Goal: Task Accomplishment & Management: Complete application form

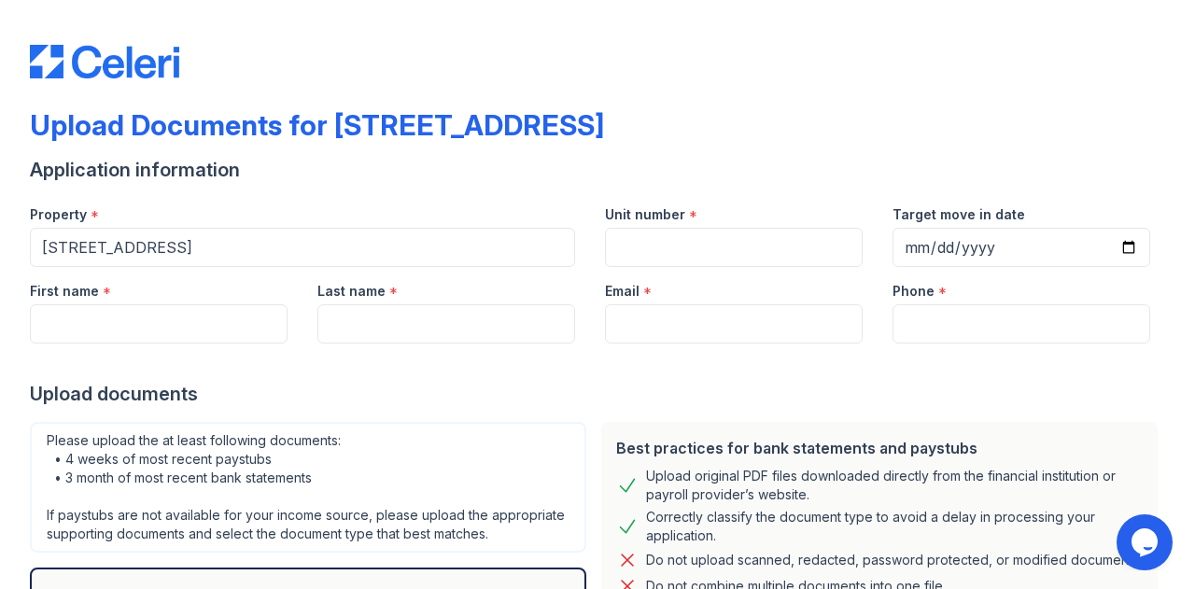
click at [661, 106] on div "Upload Documents for 123 Main Street Application information Property * 123 Mai…" at bounding box center [598, 405] width 1136 height 796
type input "864"
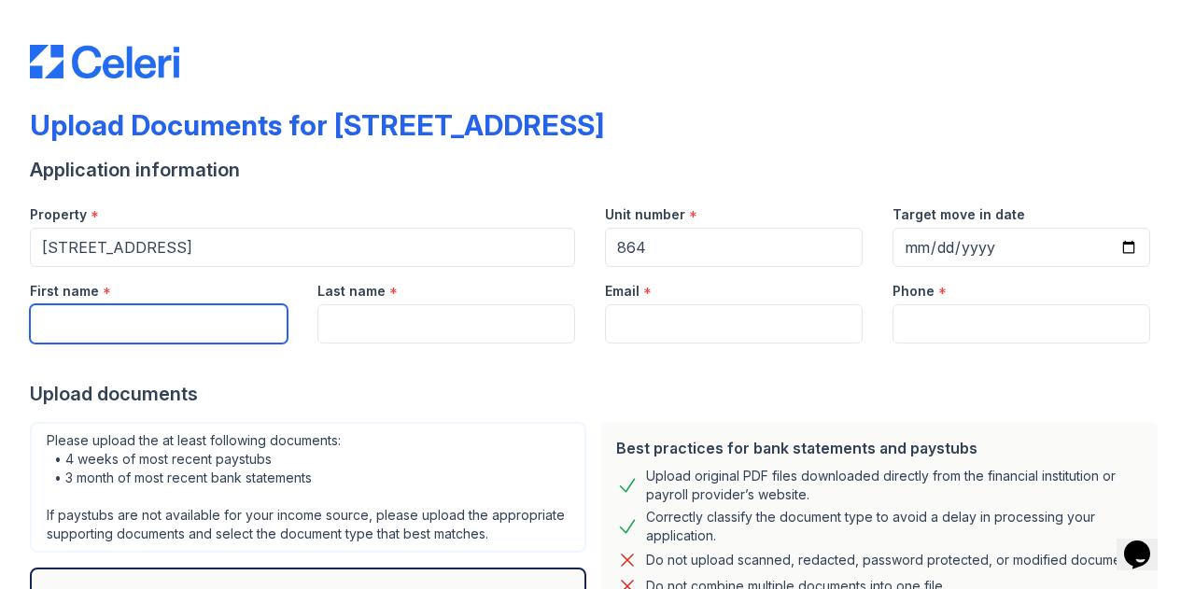
click at [194, 317] on input "First name" at bounding box center [159, 323] width 258 height 39
type input "[PERSON_NAME]"
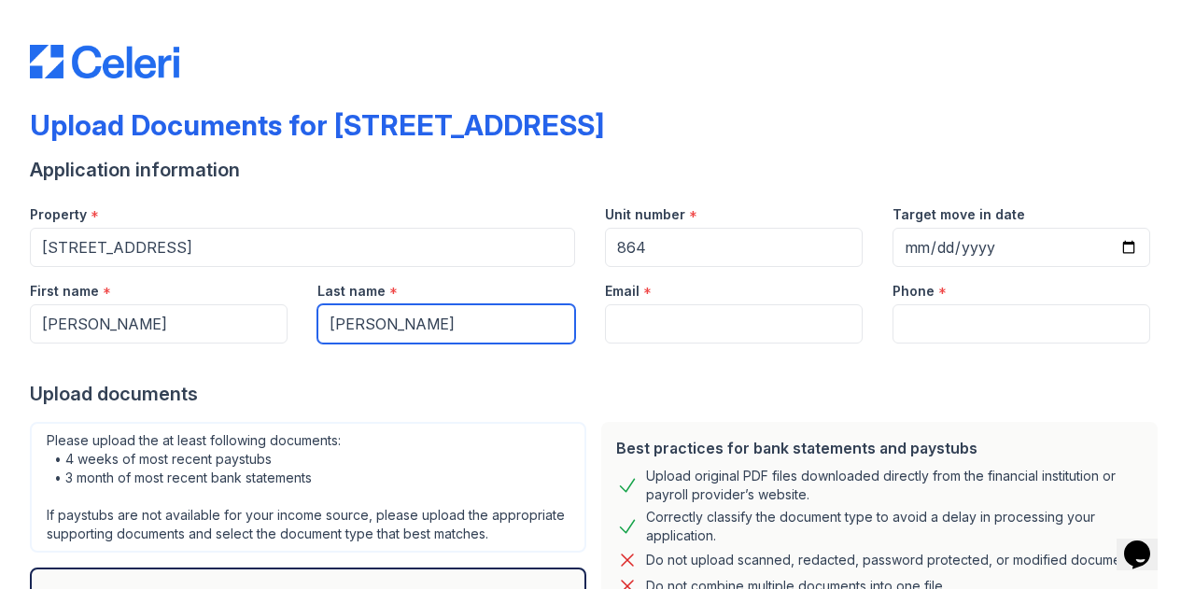
type input "[PERSON_NAME]"
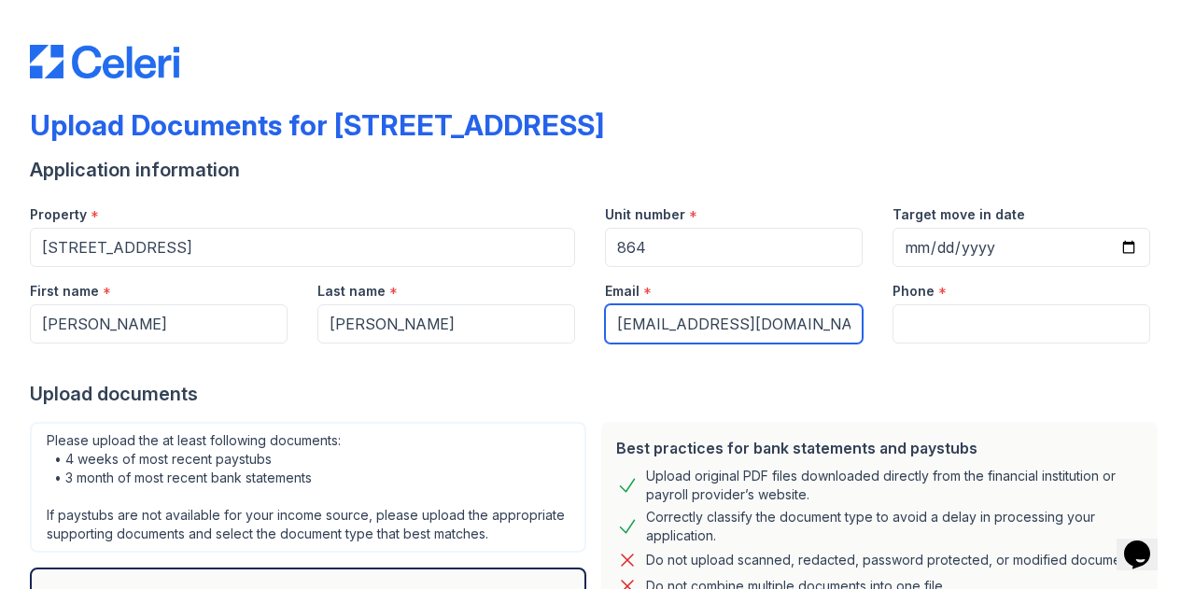
type input "[EMAIL_ADDRESS][DOMAIN_NAME]"
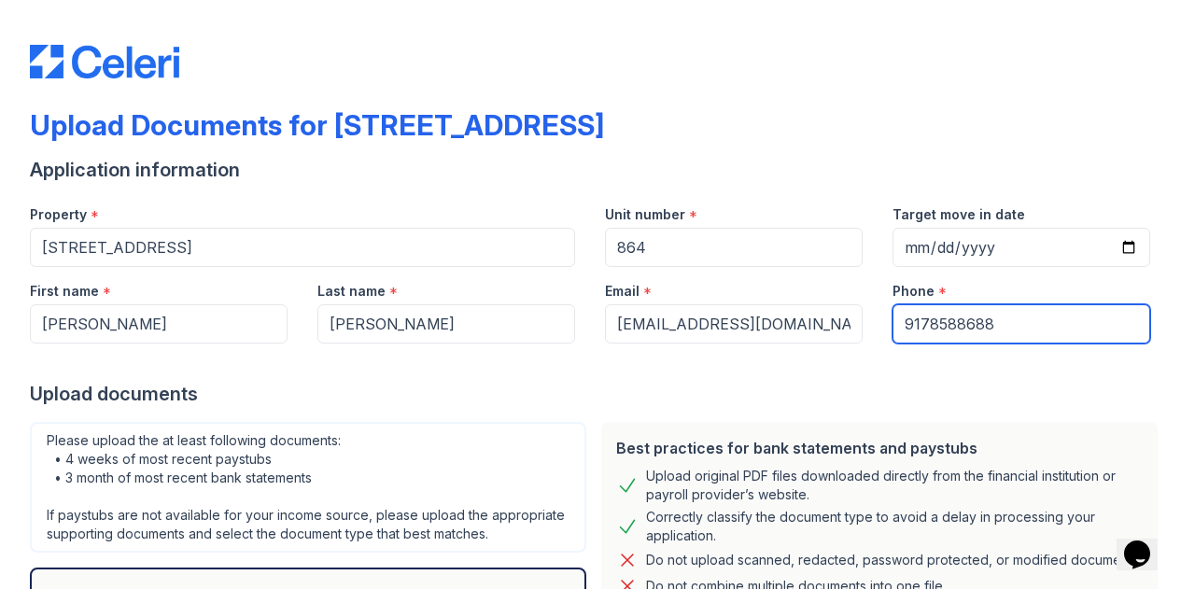
type input "9178588688"
click at [949, 318] on input "9178588688" at bounding box center [1022, 323] width 258 height 39
click at [917, 322] on input "9178588688" at bounding box center [1022, 323] width 258 height 39
click at [942, 324] on input "9178588688" at bounding box center [1022, 323] width 258 height 39
click at [760, 360] on div at bounding box center [598, 362] width 1136 height 37
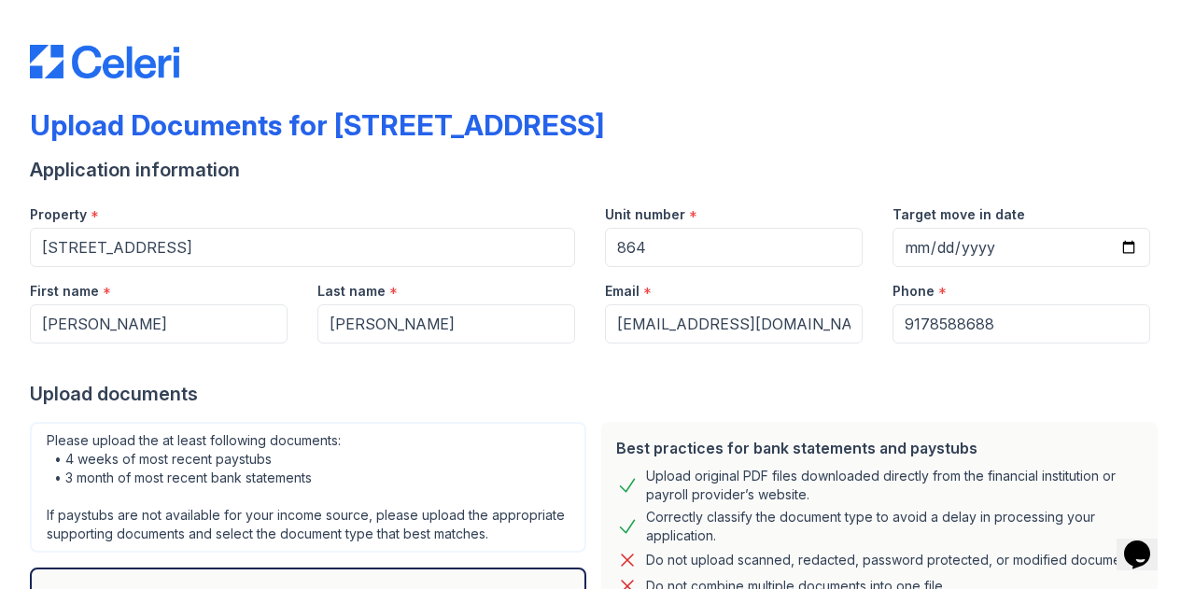
click at [676, 89] on div "Upload Documents for 123 Main Street Application information Property * 123 Mai…" at bounding box center [598, 405] width 1136 height 796
click at [855, 405] on div "Upload documents" at bounding box center [598, 394] width 1136 height 26
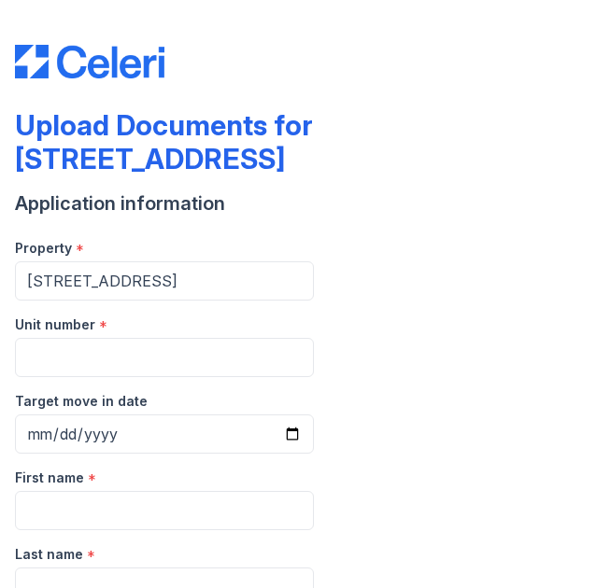
click at [480, 311] on div "Property * [STREET_ADDRESS] Unit number * Target move in date" at bounding box center [298, 339] width 566 height 230
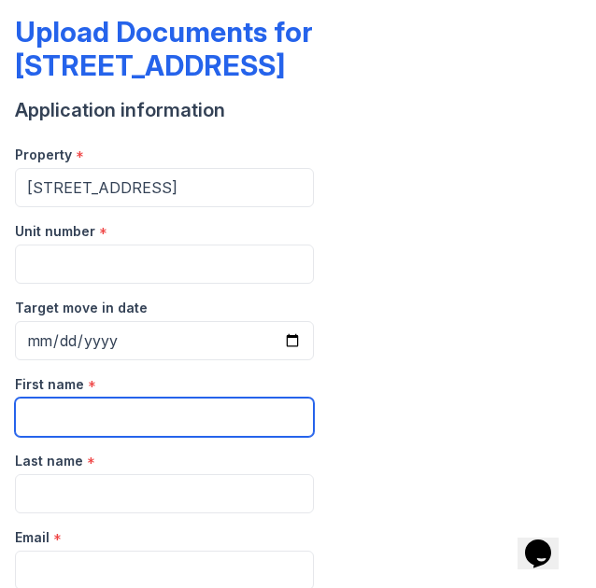
click at [133, 398] on input "First name" at bounding box center [164, 417] width 299 height 39
type input "[PERSON_NAME]"
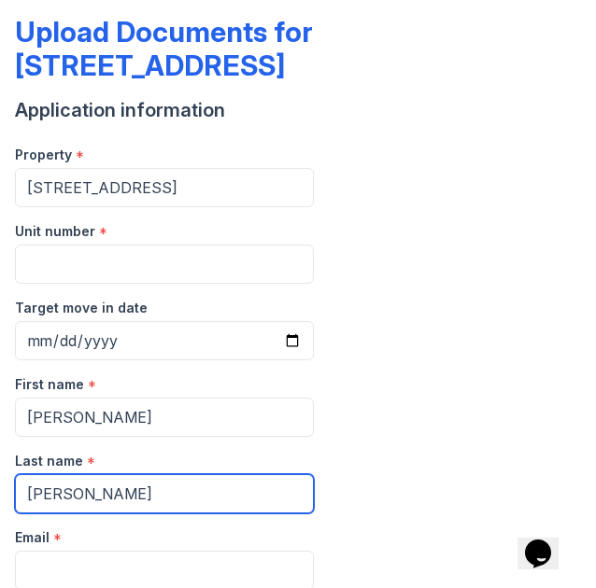
type input "[PERSON_NAME]"
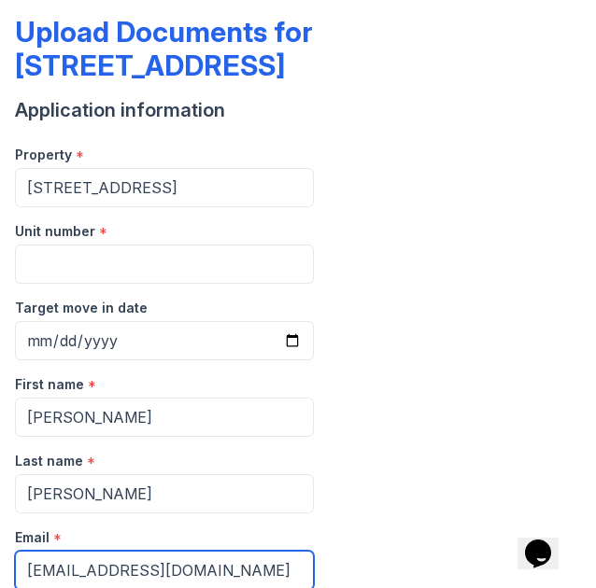
type input "[EMAIL_ADDRESS][DOMAIN_NAME]"
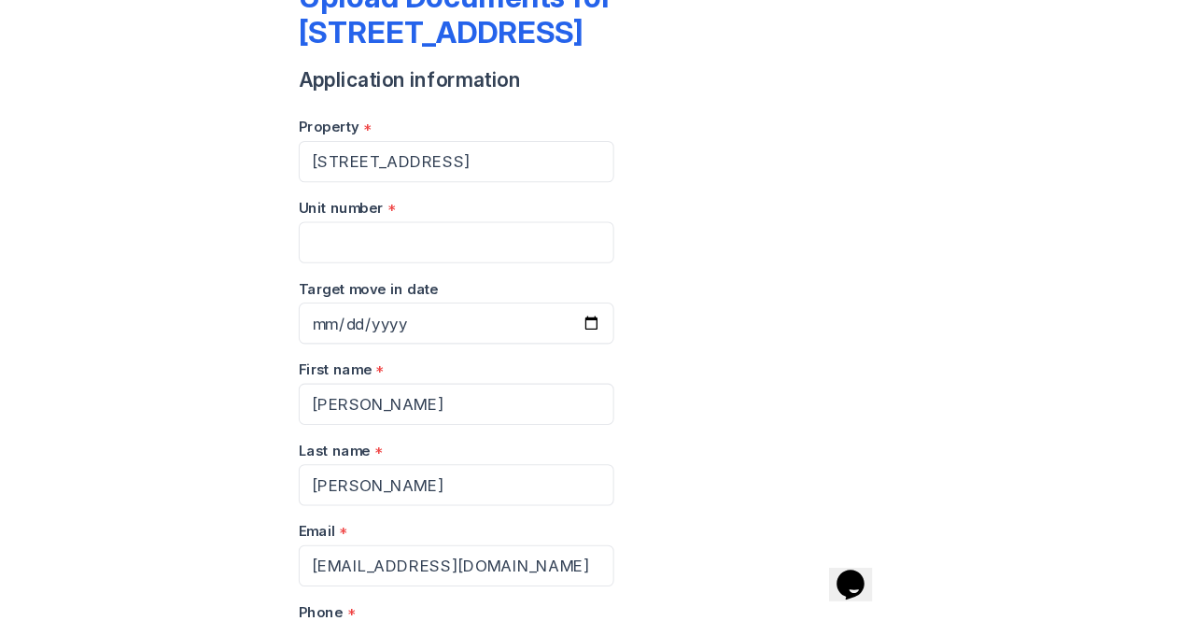
scroll to position [0, 0]
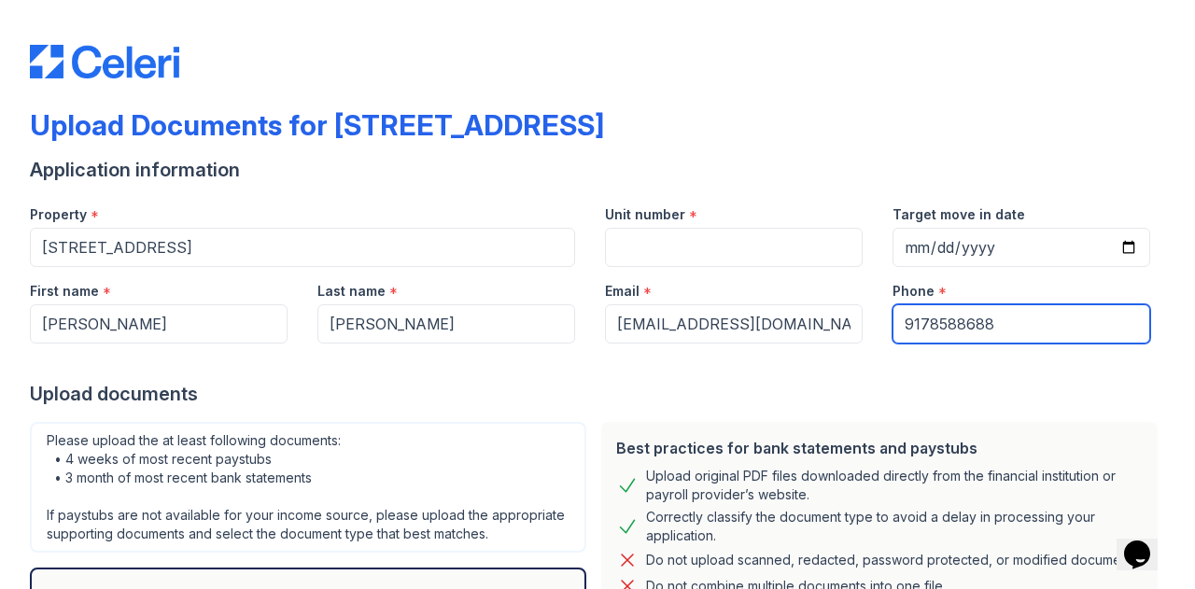
type input "9178588688"
click at [595, 105] on div "Upload Documents for 123 Main Street Application information Property * 123 Mai…" at bounding box center [598, 405] width 1136 height 796
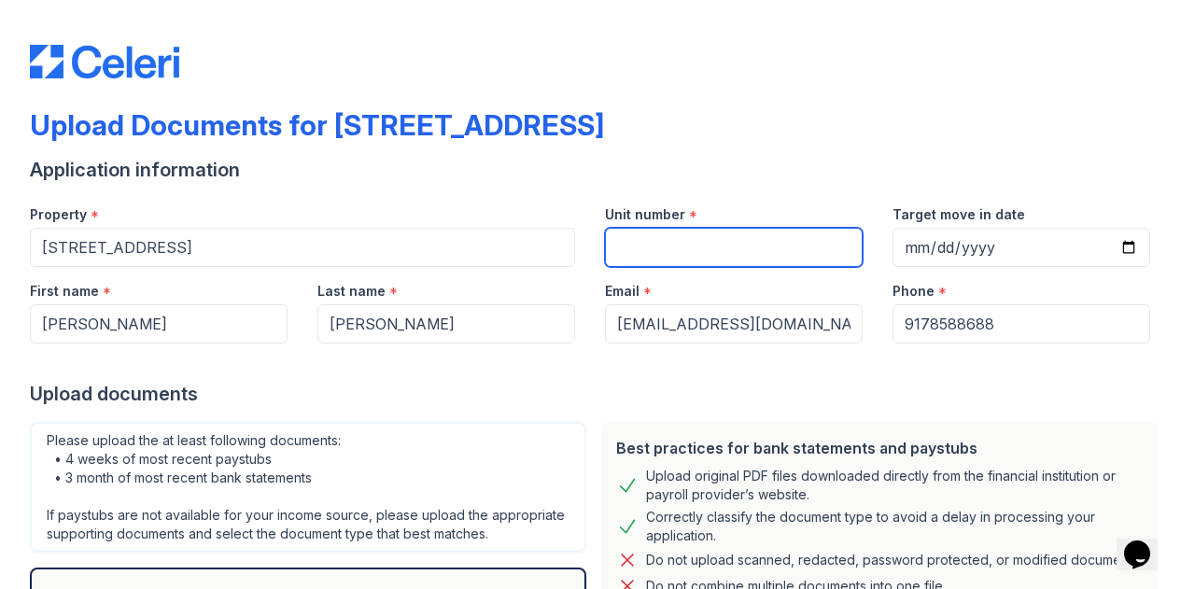
click at [595, 253] on input "Unit number" at bounding box center [734, 247] width 258 height 39
type input "156"
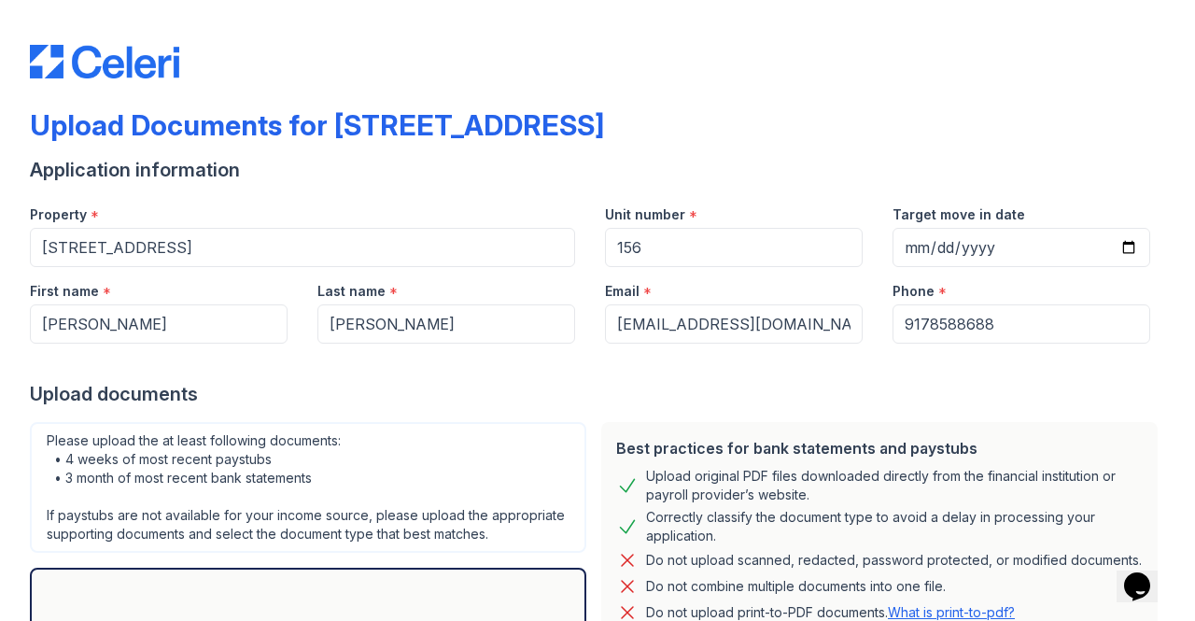
click at [595, 124] on div "Upload Documents for 123 Main Street" at bounding box center [598, 132] width 1136 height 49
click at [425, 375] on div at bounding box center [598, 362] width 1136 height 37
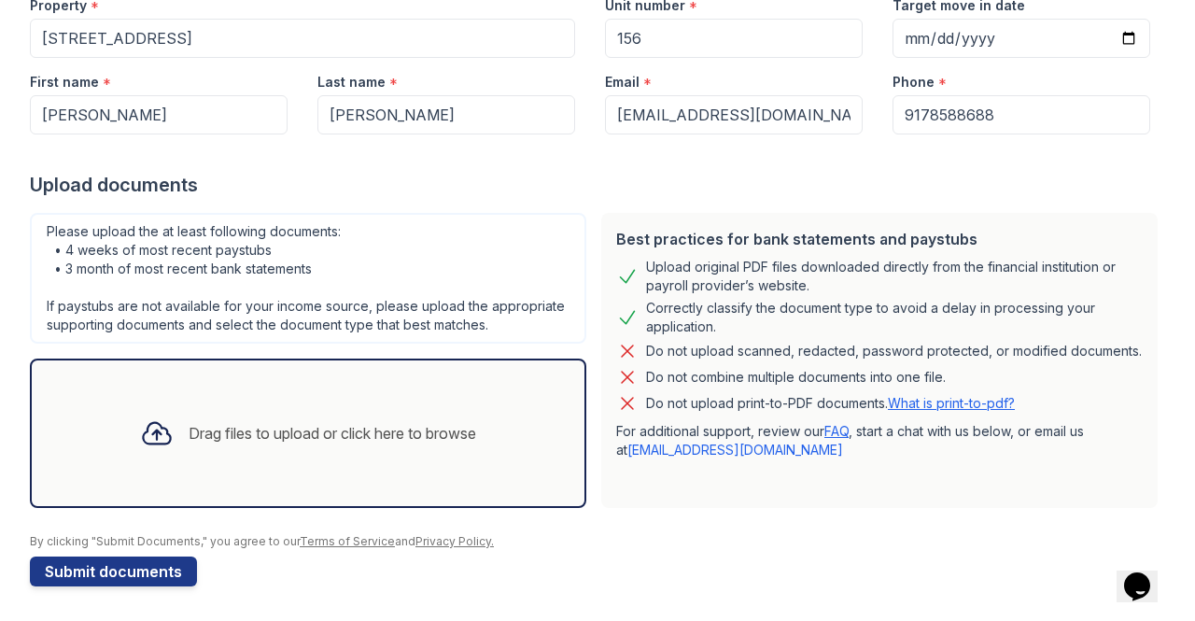
scroll to position [210, 0]
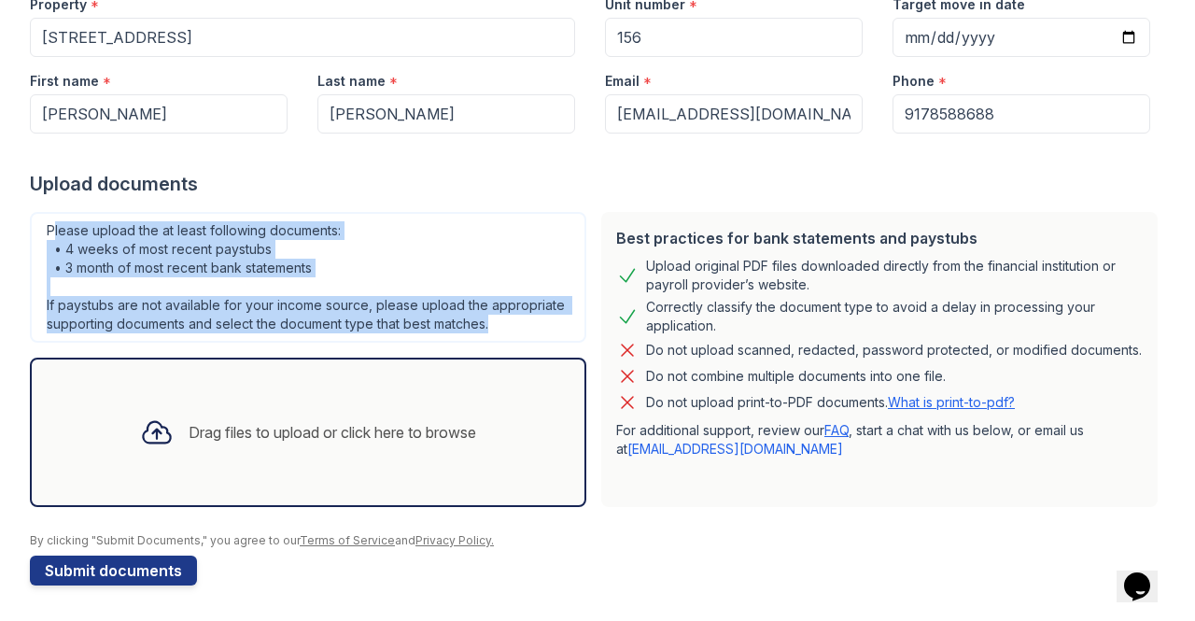
drag, startPoint x: 52, startPoint y: 229, endPoint x: 512, endPoint y: 317, distance: 467.8
click at [512, 317] on div "Please upload the at least following documents: • 4 weeks of most recent paystu…" at bounding box center [308, 277] width 557 height 131
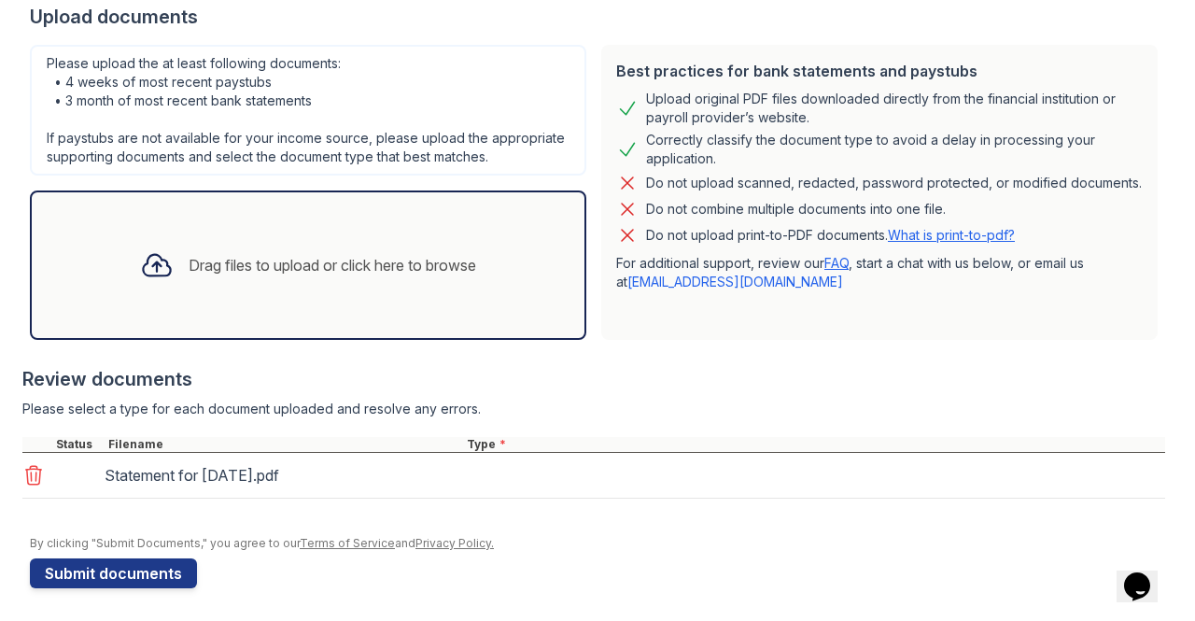
scroll to position [379, 0]
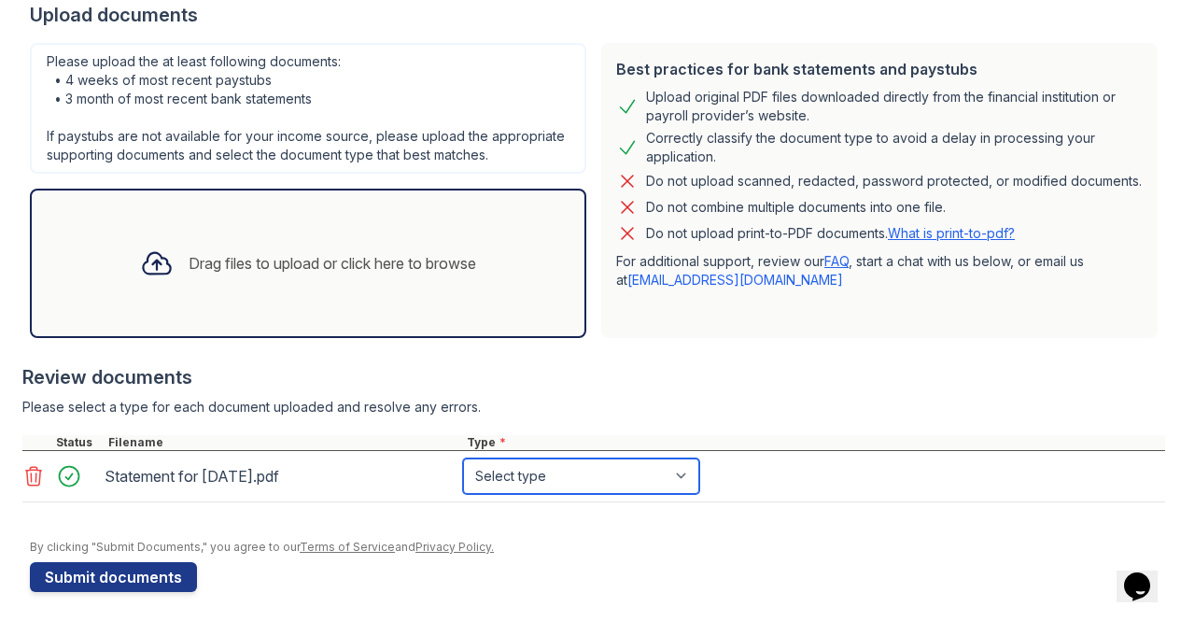
click at [486, 475] on select "Select type Paystub Bank Statement Offer Letter Tax Documents Benefit Award Let…" at bounding box center [581, 476] width 236 height 35
select select "paystub"
click at [463, 459] on select "Select type Paystub Bank Statement Offer Letter Tax Documents Benefit Award Let…" at bounding box center [581, 476] width 236 height 35
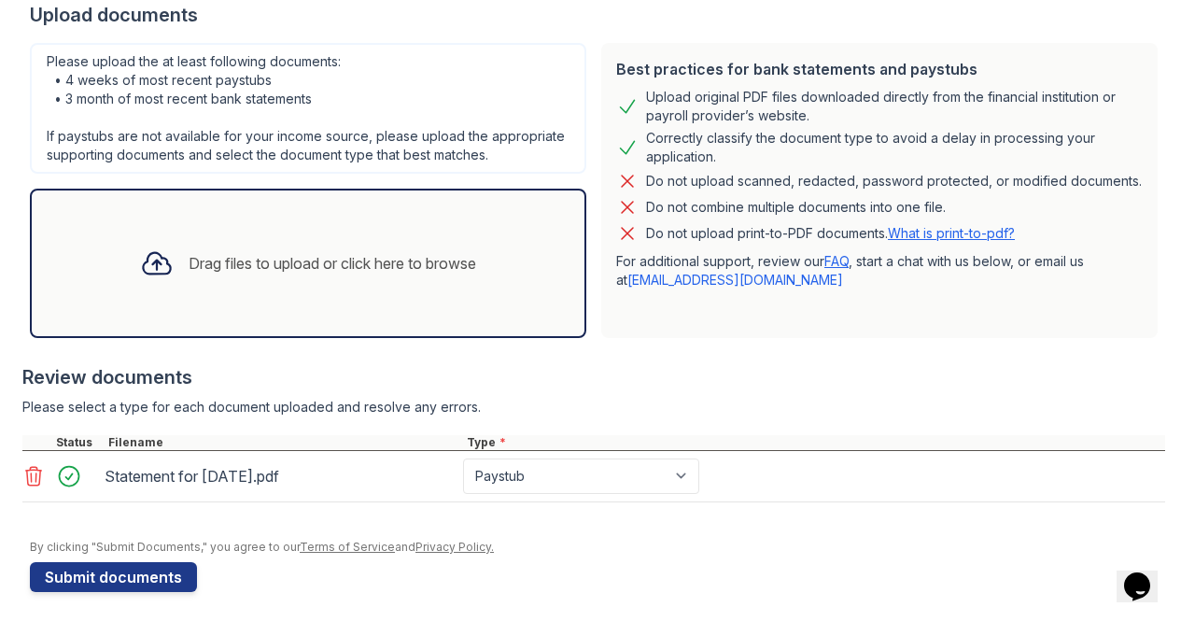
click at [551, 391] on div "Review documents Please select a type for each document uploaded and resolve an…" at bounding box center [593, 434] width 1143 height 176
click at [142, 574] on button "Submit documents" at bounding box center [113, 577] width 167 height 30
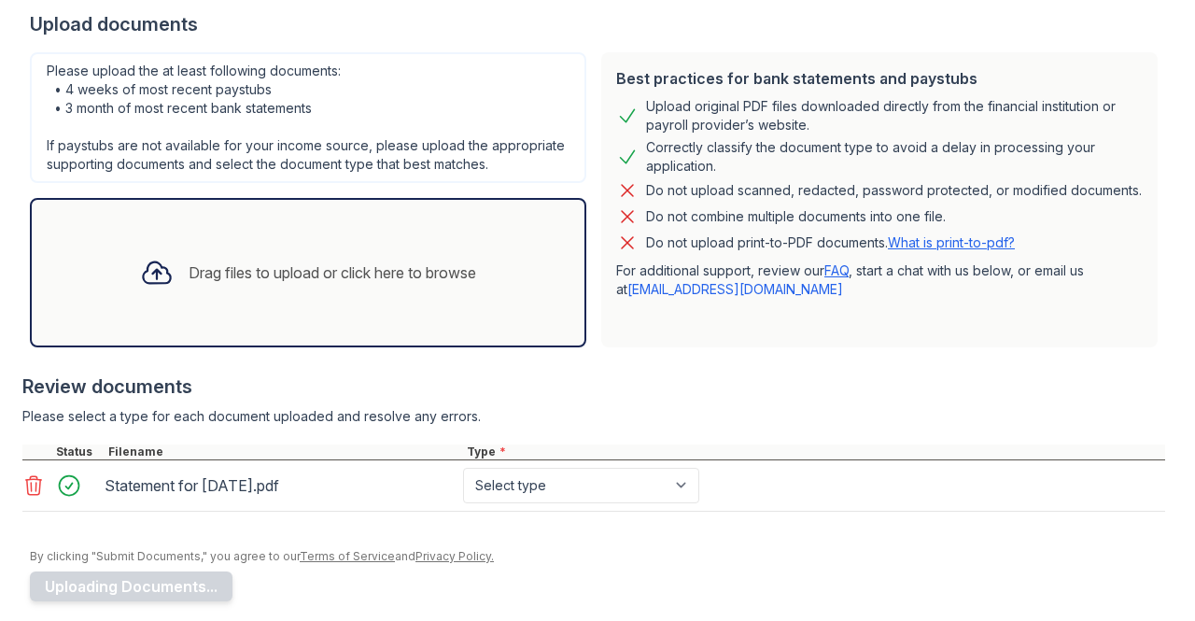
scroll to position [374, 0]
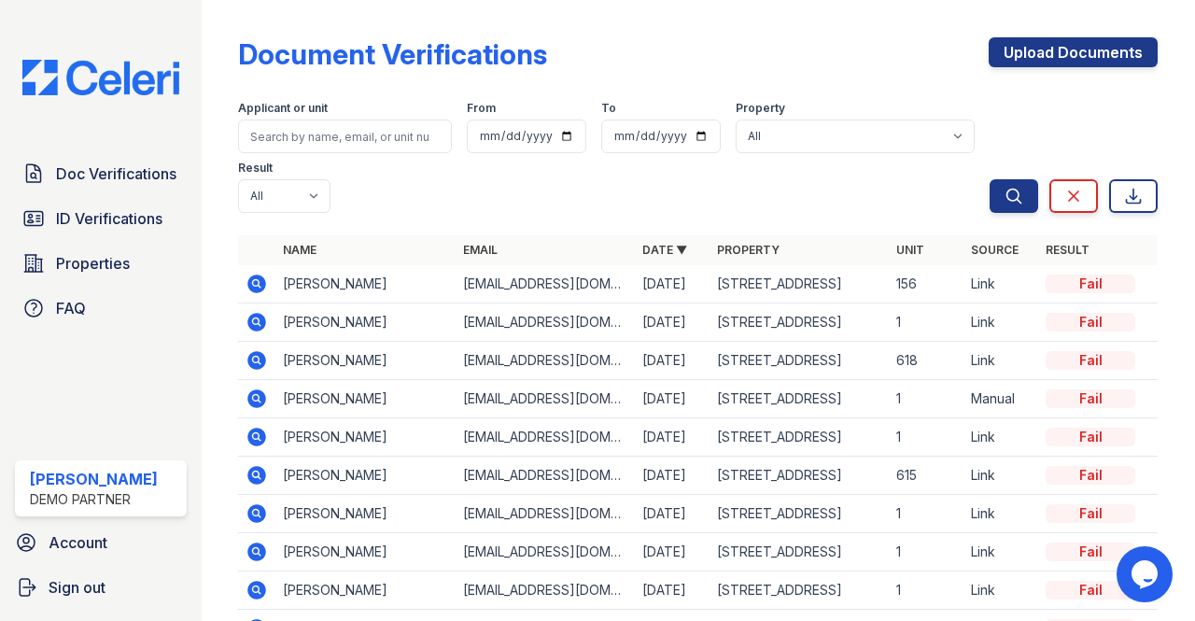
drag, startPoint x: 1068, startPoint y: 286, endPoint x: 1092, endPoint y: 285, distance: 23.4
click at [1092, 285] on div "Fail" at bounding box center [1091, 284] width 90 height 19
click at [256, 277] on icon at bounding box center [257, 284] width 19 height 19
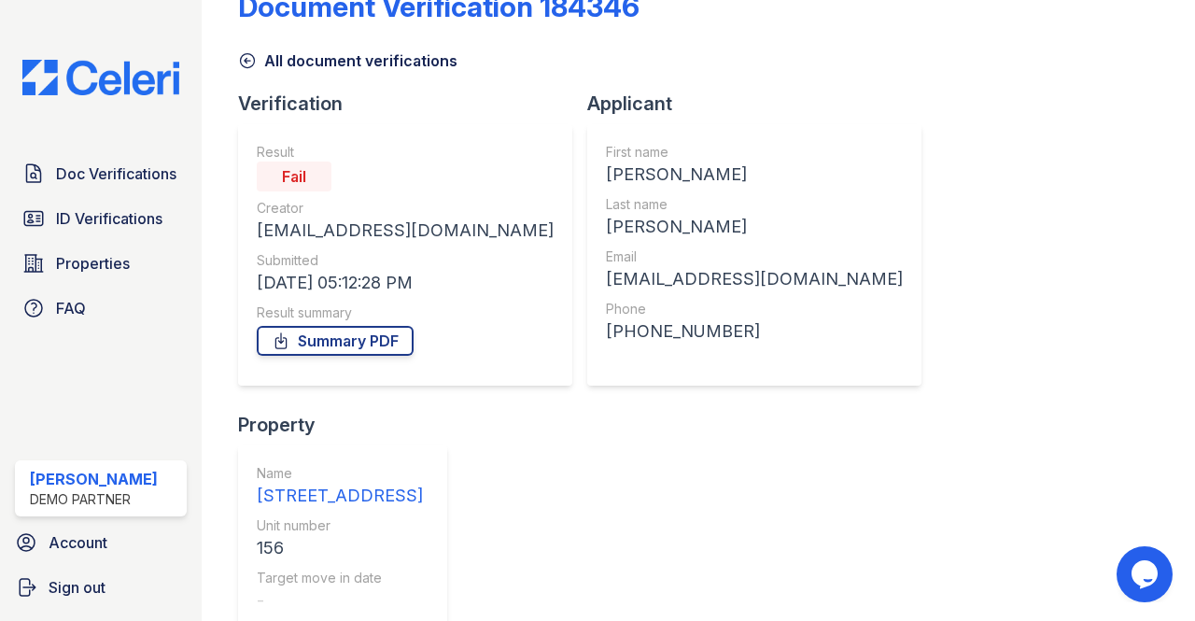
scroll to position [74, 0]
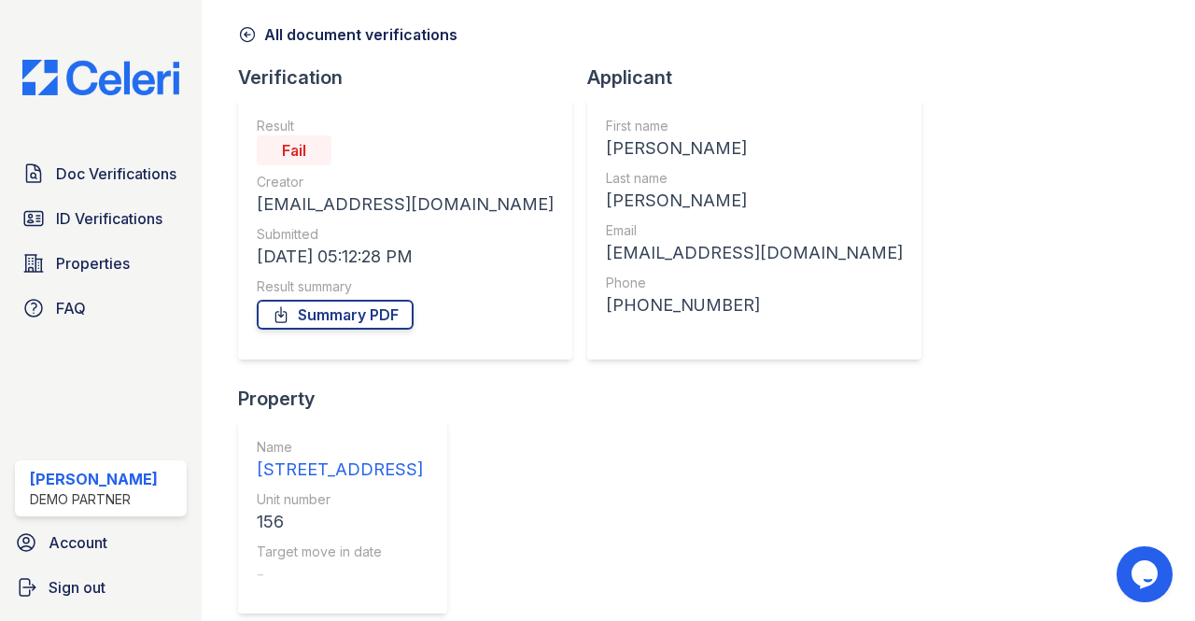
drag, startPoint x: 282, startPoint y: 151, endPoint x: 345, endPoint y: 158, distance: 62.9
click at [344, 158] on div "Fail" at bounding box center [405, 150] width 297 height 30
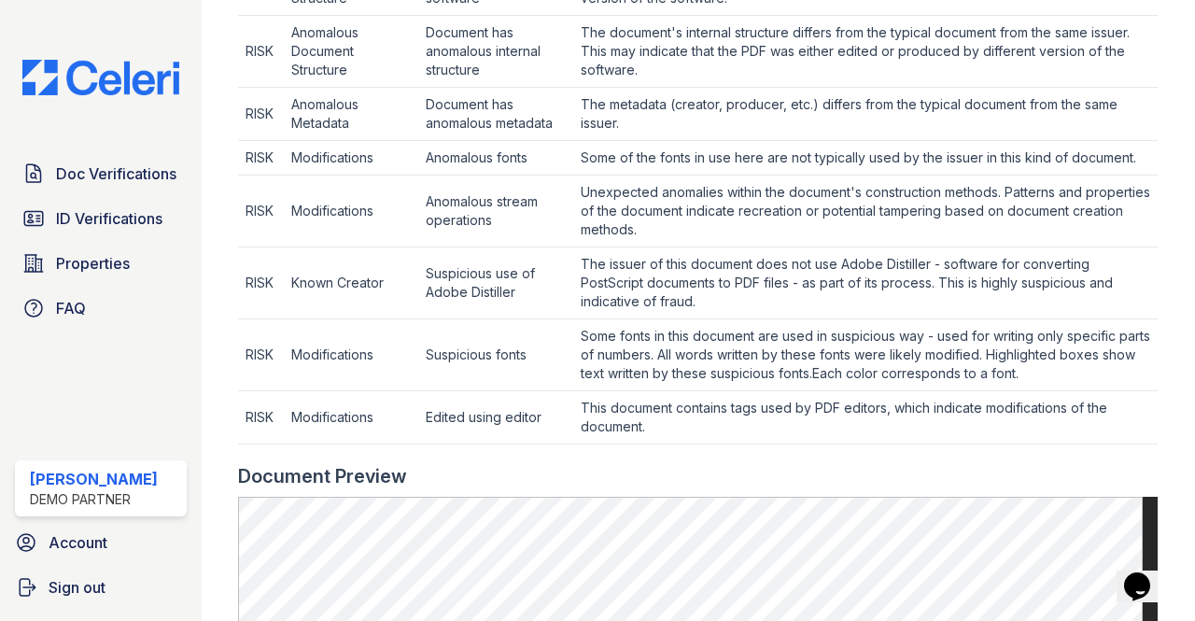
scroll to position [654, 0]
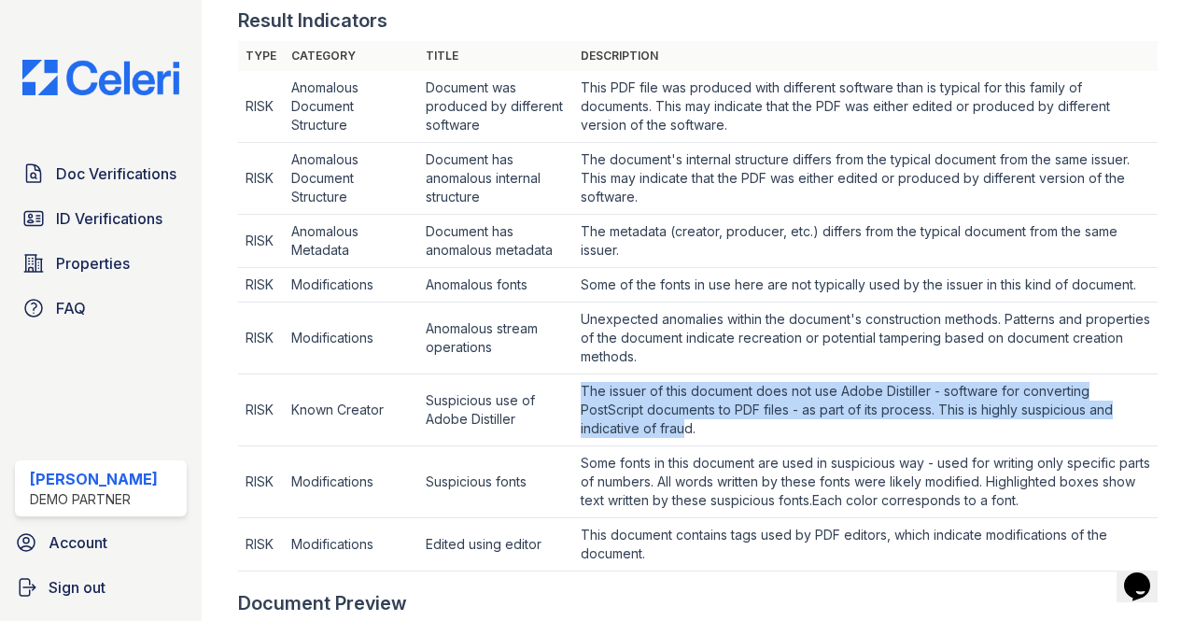
drag, startPoint x: 579, startPoint y: 388, endPoint x: 689, endPoint y: 430, distance: 117.9
click at [687, 143] on td "The issuer of this document does not use Adobe Distiller - software for convert…" at bounding box center [865, 107] width 585 height 72
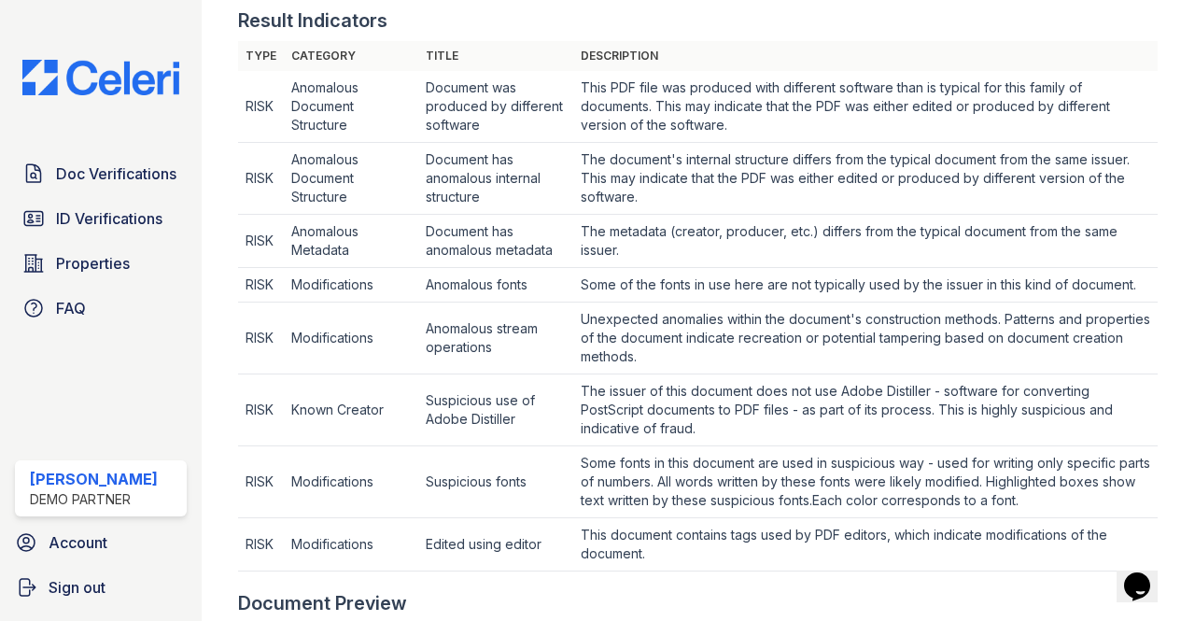
click at [695, 143] on td "The issuer of this document does not use Adobe Distiller - software for convert…" at bounding box center [865, 107] width 585 height 72
drag, startPoint x: 518, startPoint y: 417, endPoint x: 422, endPoint y: 408, distance: 96.6
click at [422, 143] on td "Suspicious use of Adobe Distiller" at bounding box center [495, 107] width 155 height 72
drag, startPoint x: 424, startPoint y: 281, endPoint x: 538, endPoint y: 294, distance: 114.7
click at [538, 143] on td "Anomalous fonts" at bounding box center [495, 107] width 155 height 72
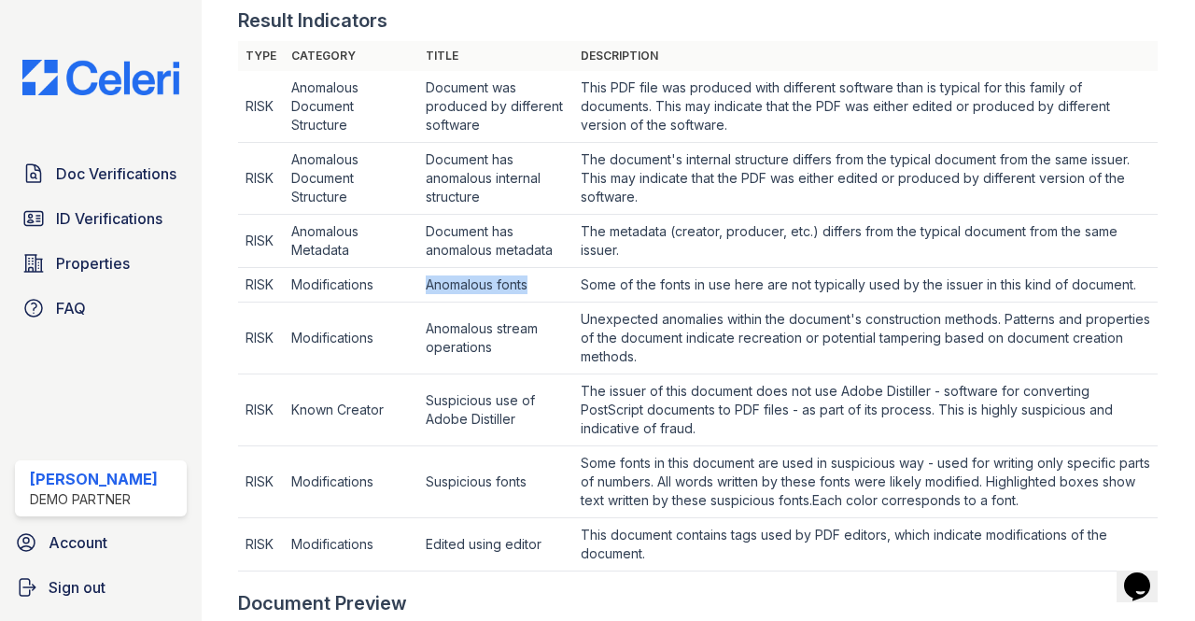
drag, startPoint x: 273, startPoint y: 103, endPoint x: 415, endPoint y: 488, distance: 410.1
click at [415, 488] on tbody "RISK Anomalous Document Structure Document was produced by different software T…" at bounding box center [698, 321] width 920 height 501
click at [394, 143] on td "Modifications" at bounding box center [351, 107] width 134 height 72
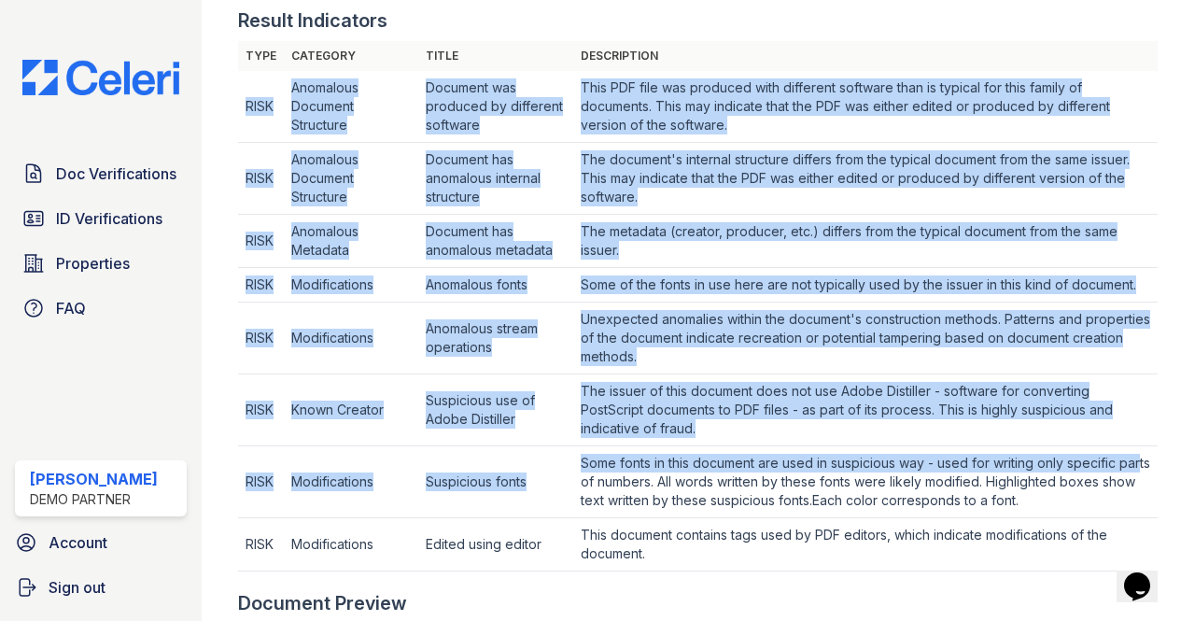
drag, startPoint x: 245, startPoint y: 104, endPoint x: 598, endPoint y: 481, distance: 516.7
click at [598, 479] on tbody "RISK Anomalous Document Structure Document was produced by different software T…" at bounding box center [698, 321] width 920 height 501
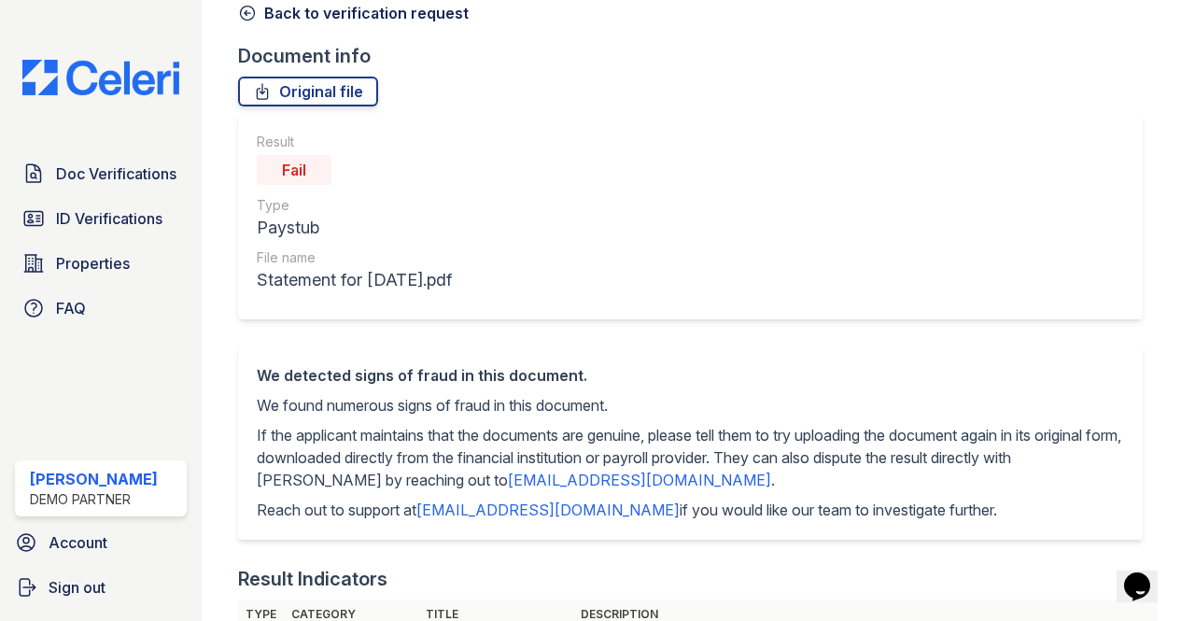
scroll to position [0, 0]
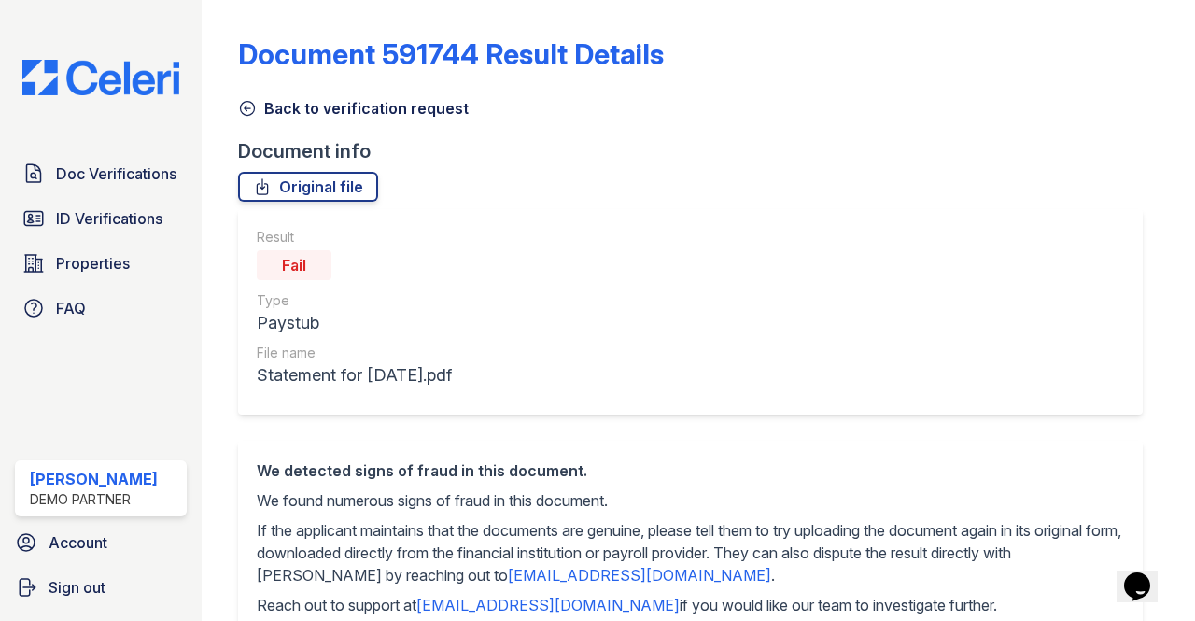
drag, startPoint x: 274, startPoint y: 260, endPoint x: 346, endPoint y: 276, distance: 73.6
click at [346, 276] on div "Fail" at bounding box center [354, 265] width 195 height 37
click at [350, 270] on div "Fail" at bounding box center [354, 265] width 195 height 37
click at [343, 111] on link "Back to verification request" at bounding box center [353, 108] width 231 height 22
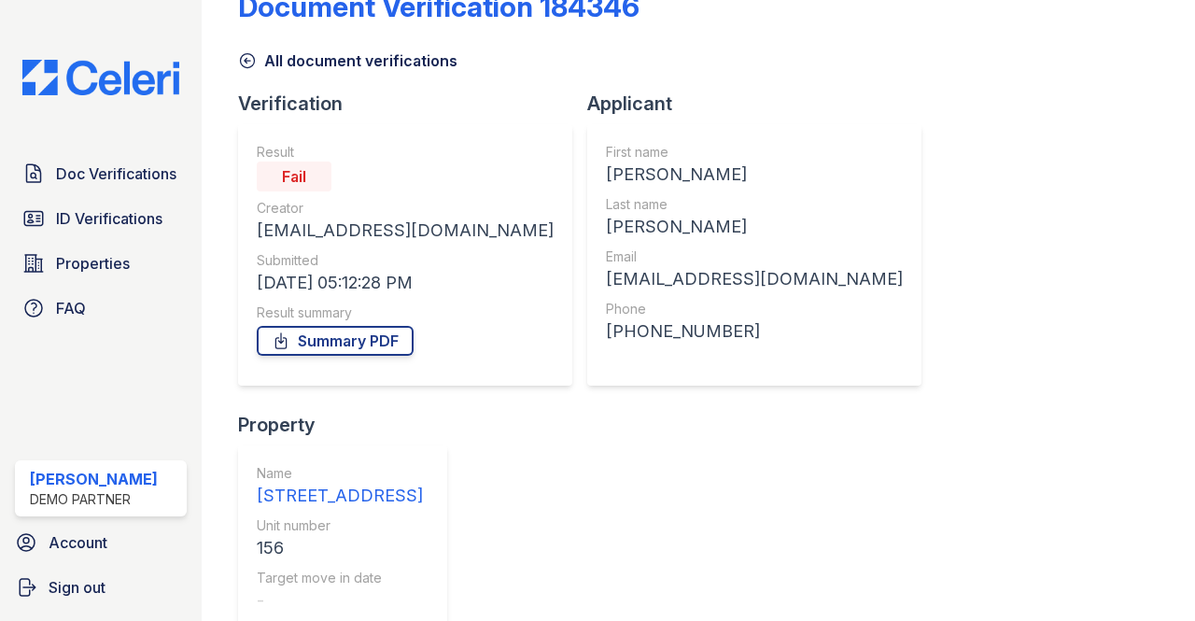
scroll to position [74, 0]
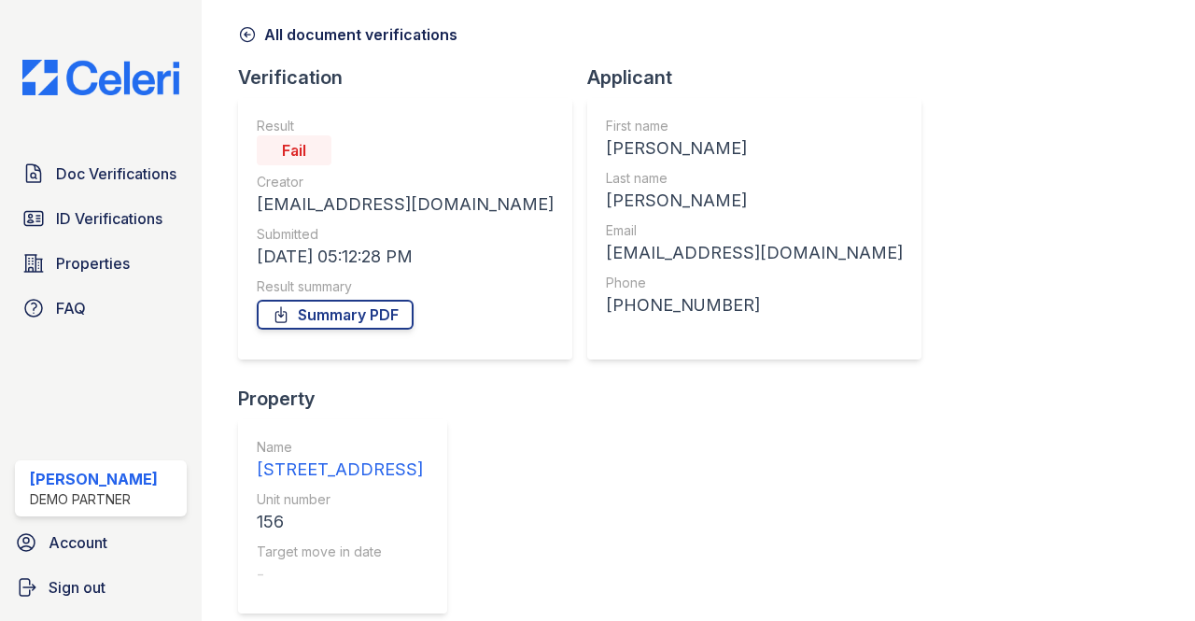
drag, startPoint x: 935, startPoint y: 513, endPoint x: 949, endPoint y: 559, distance: 48.8
click at [949, 559] on div "Document Verification 184346 All document verifications Verification Result Fai…" at bounding box center [699, 384] width 934 height 916
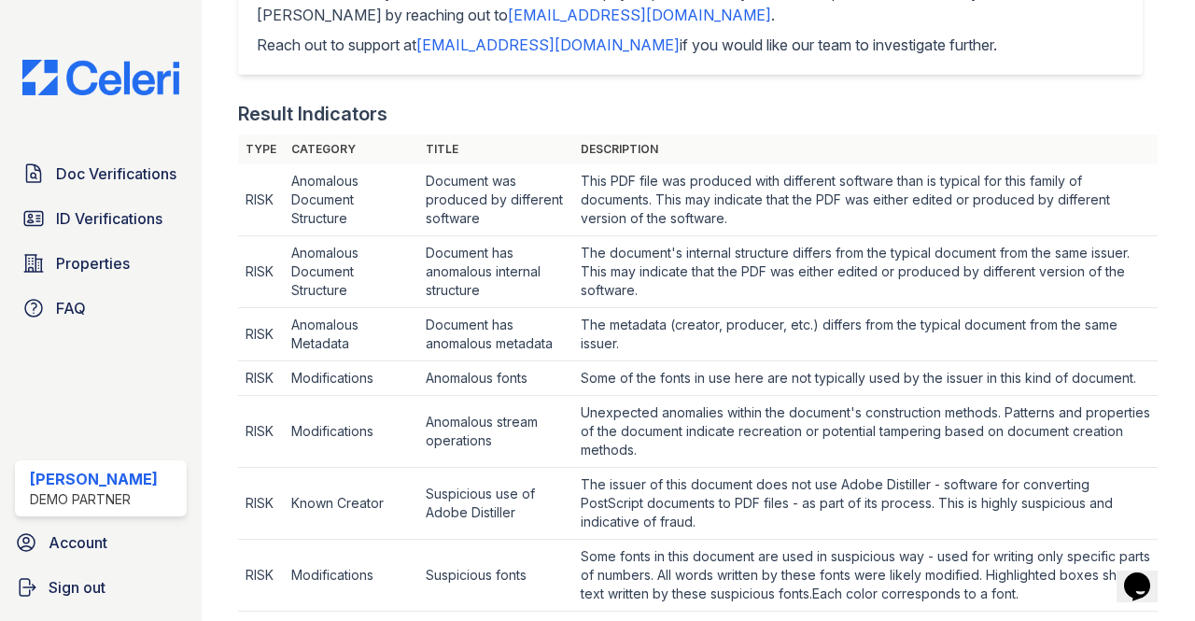
scroll to position [654, 0]
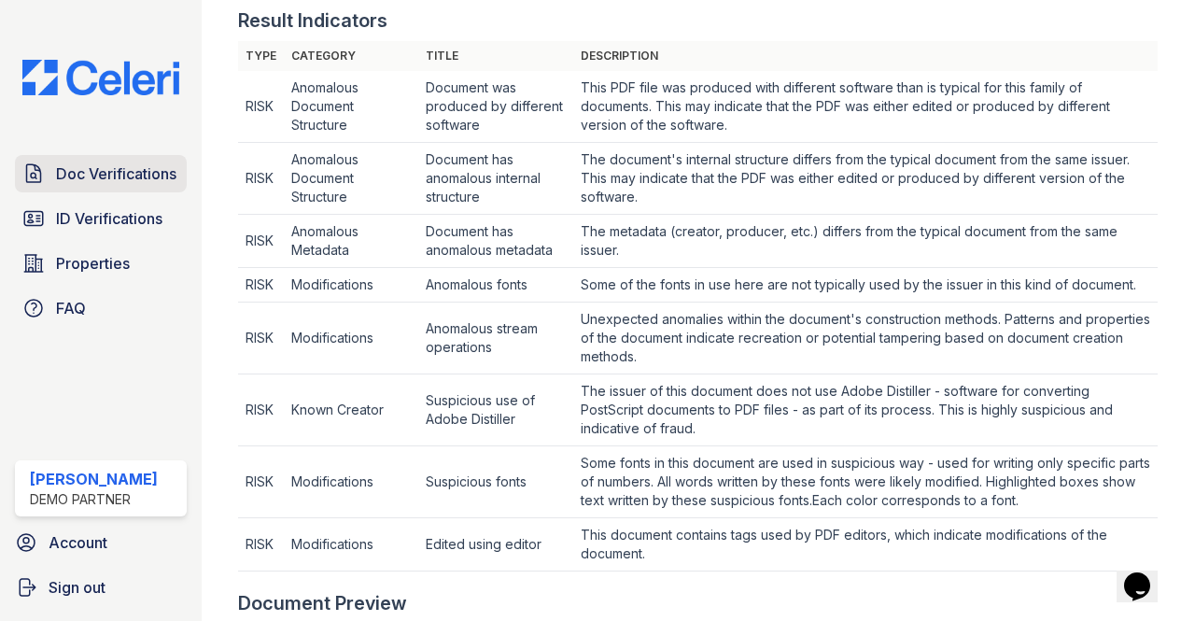
click at [155, 177] on span "Doc Verifications" at bounding box center [116, 174] width 120 height 22
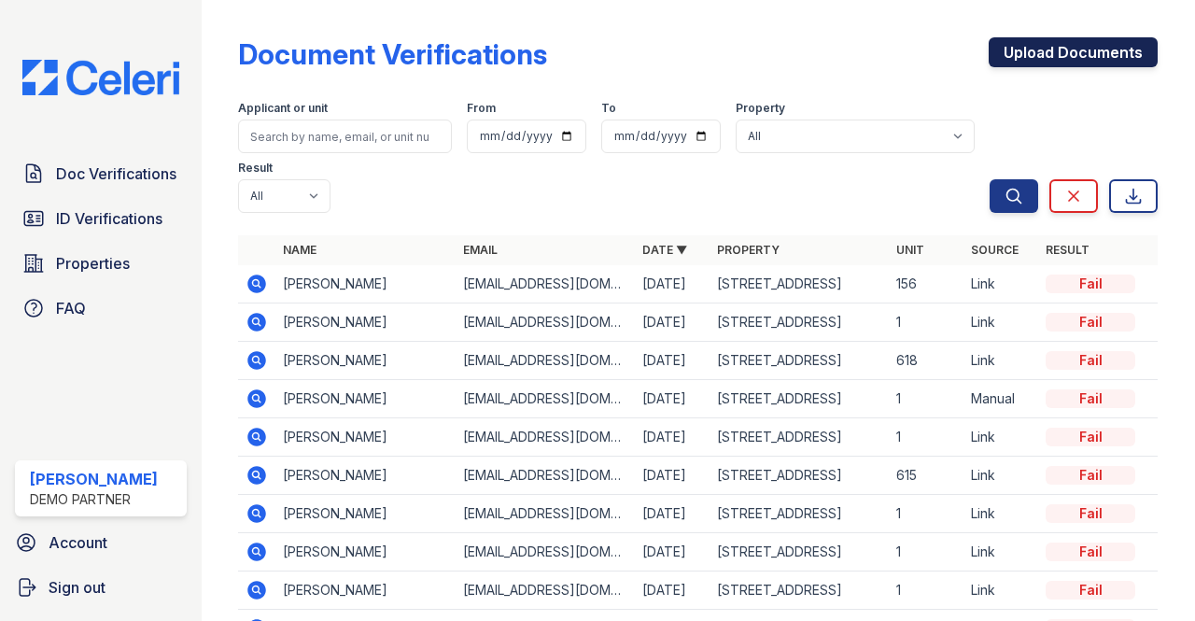
click at [1016, 49] on link "Upload Documents" at bounding box center [1073, 52] width 169 height 30
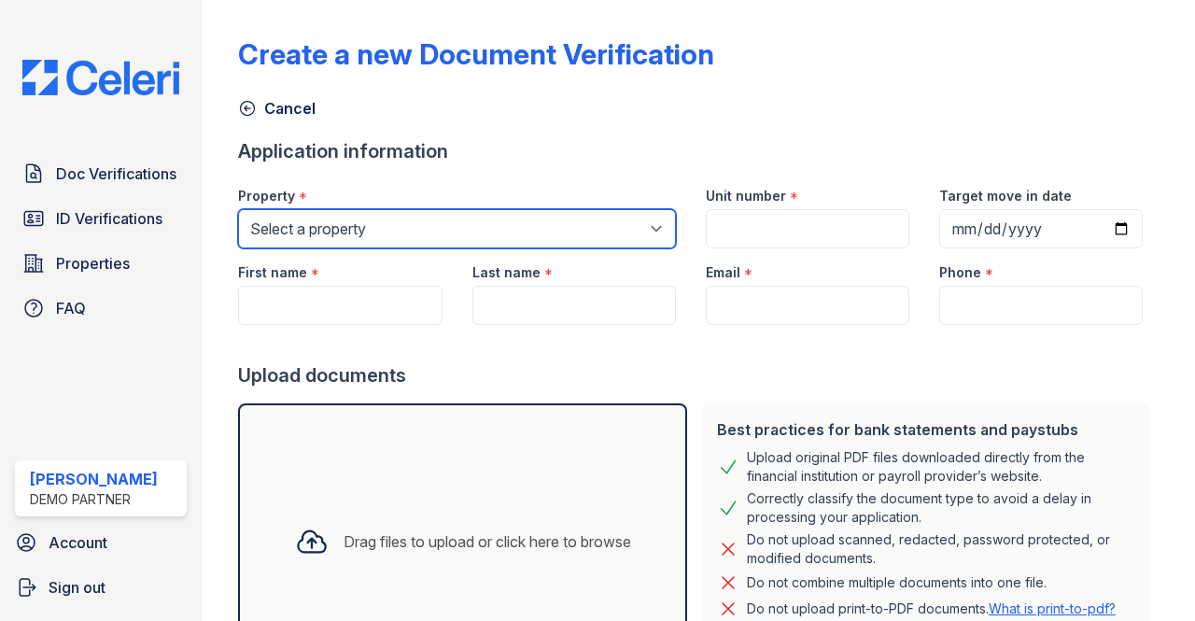
click at [428, 228] on select "Select a property 123 Main Street 456 Broadway Marcellus Commons" at bounding box center [456, 228] width 437 height 39
select select "13"
click at [238, 209] on select "Select a property 123 Main Street 456 Broadway Marcellus Commons" at bounding box center [456, 228] width 437 height 39
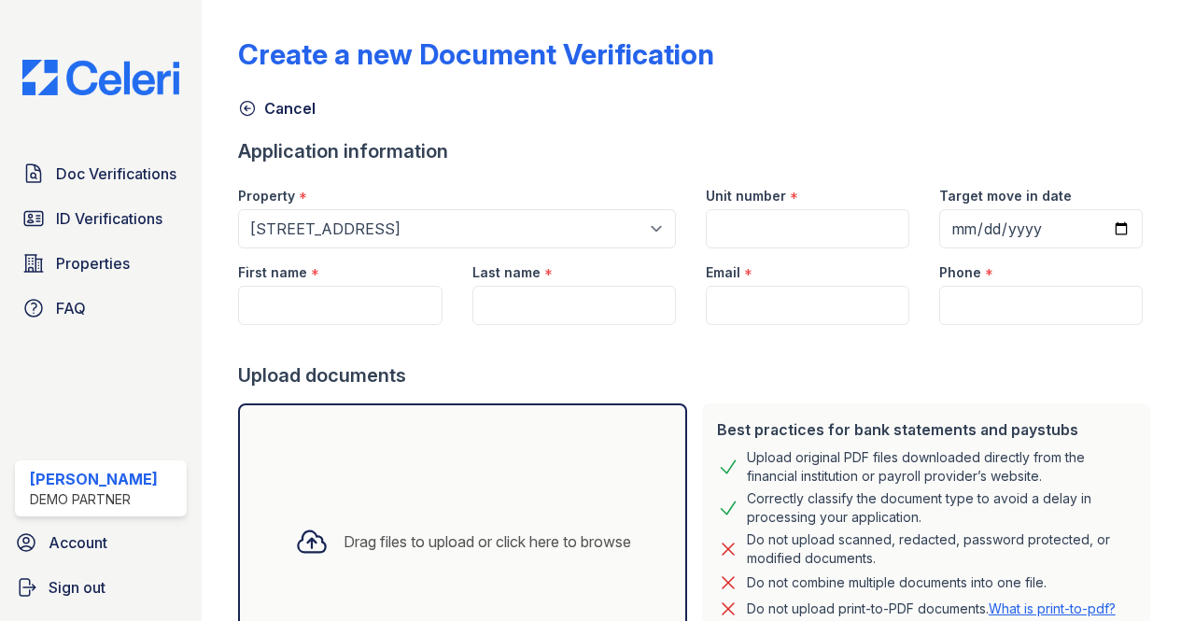
click at [620, 356] on div at bounding box center [698, 343] width 920 height 37
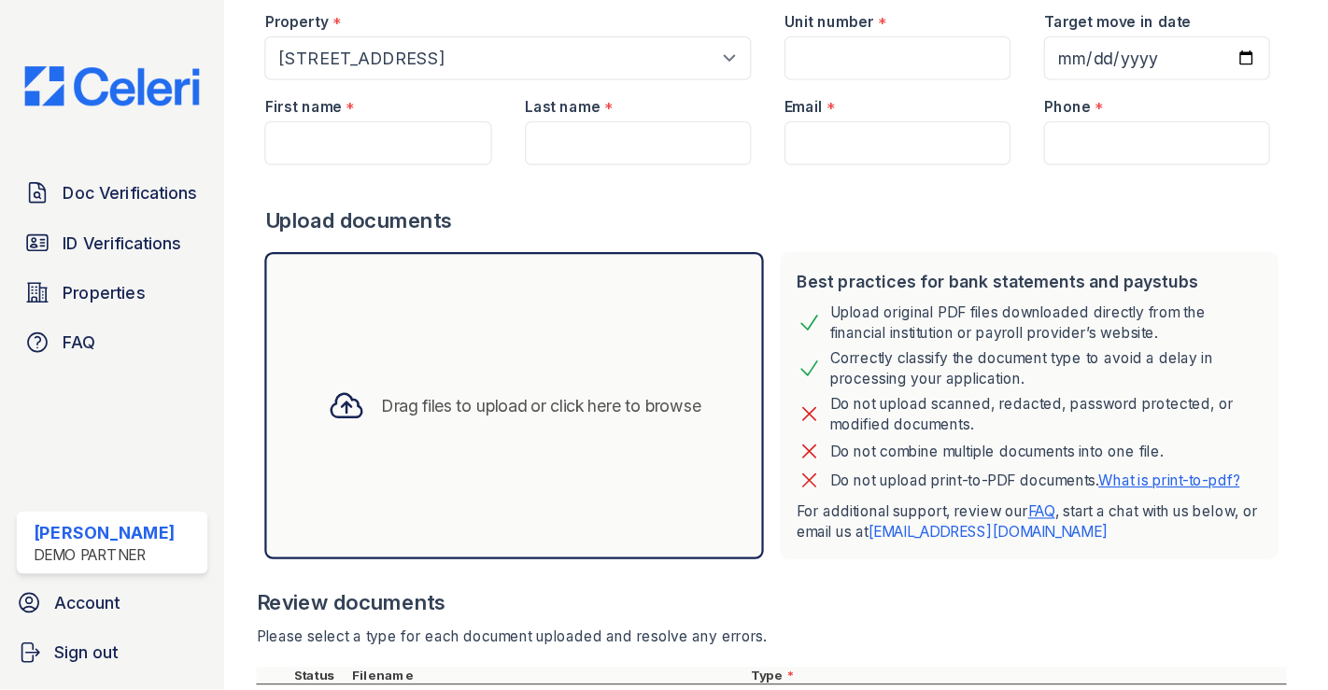
scroll to position [396, 0]
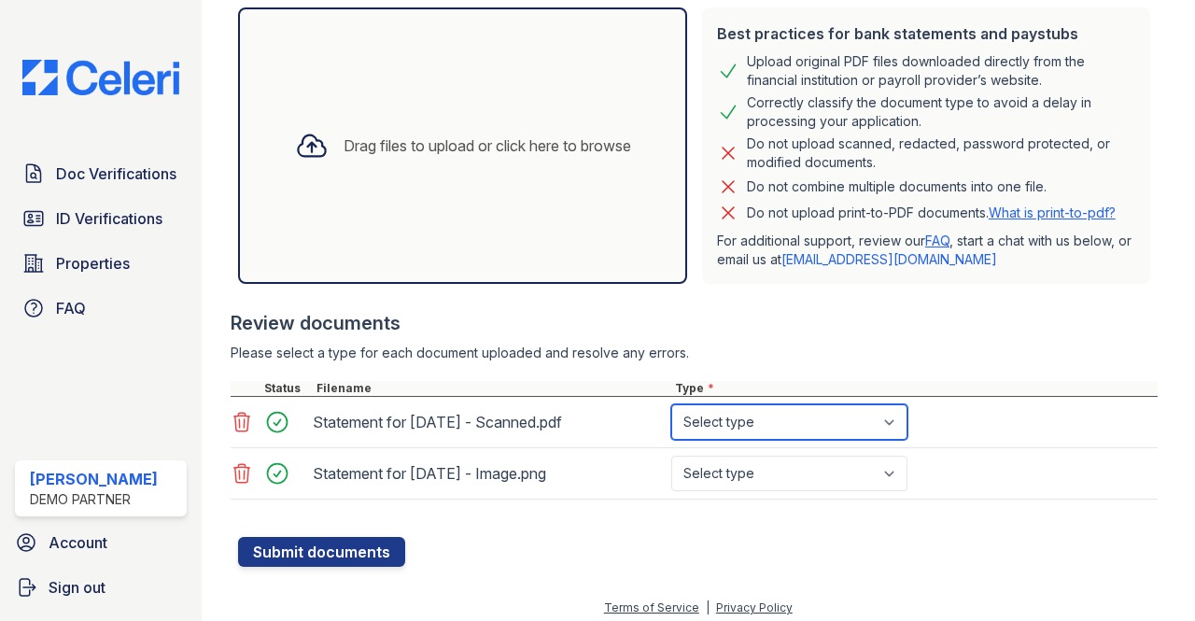
click at [736, 425] on select "Select type Paystub Bank Statement Offer Letter Tax Documents Benefit Award Let…" at bounding box center [790, 421] width 236 height 35
select select "paystub"
click at [672, 404] on select "Select type Paystub Bank Statement Offer Letter Tax Documents Benefit Award Let…" at bounding box center [790, 421] width 236 height 35
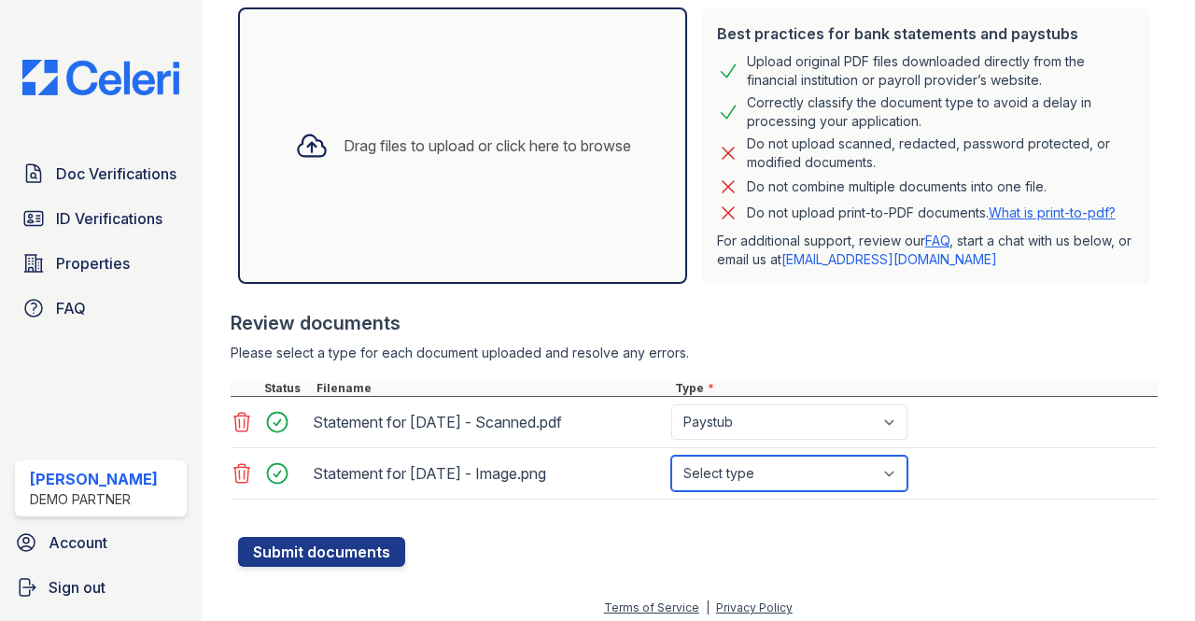
drag, startPoint x: 723, startPoint y: 453, endPoint x: 715, endPoint y: 460, distance: 10.6
click at [722, 456] on select "Select type Paystub Bank Statement Offer Letter Tax Documents Benefit Award Let…" at bounding box center [790, 473] width 236 height 35
select select "paystub"
click at [672, 456] on select "Select type Paystub Bank Statement Offer Letter Tax Documents Benefit Award Let…" at bounding box center [790, 473] width 236 height 35
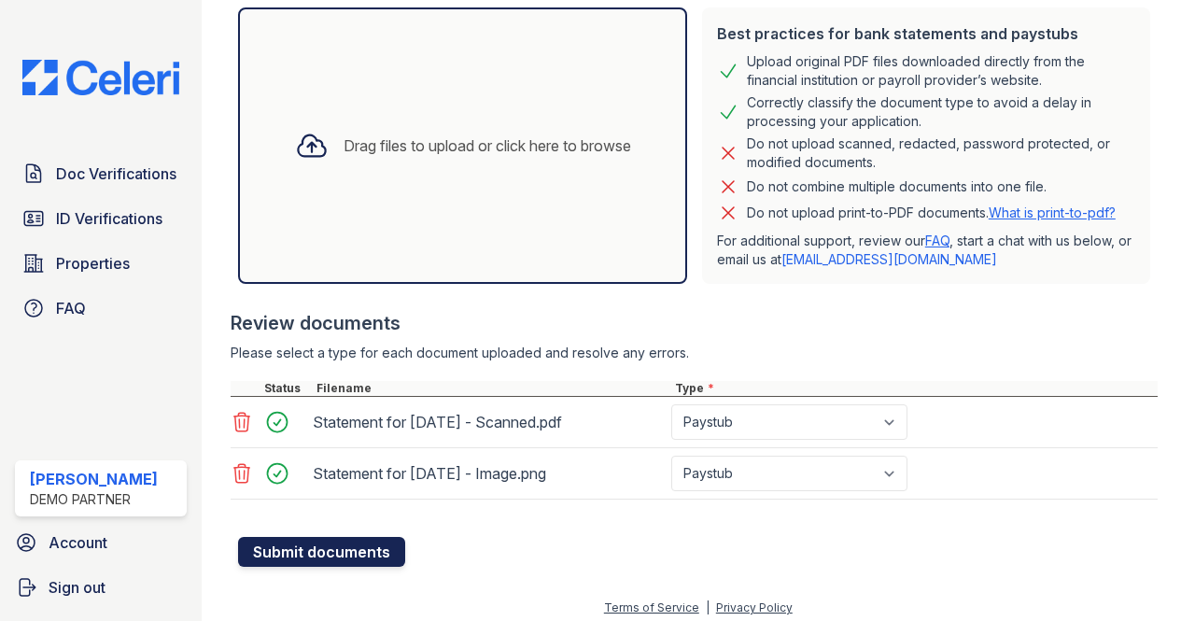
click at [351, 543] on button "Submit documents" at bounding box center [321, 552] width 167 height 30
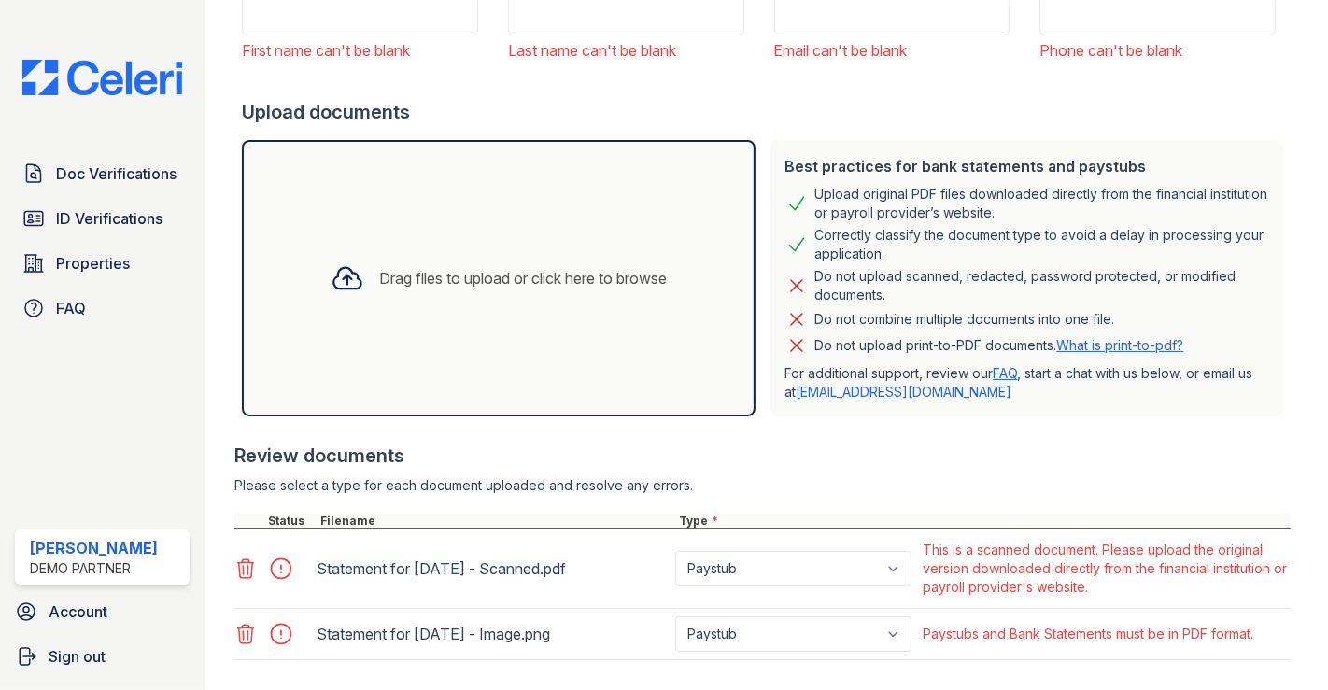
scroll to position [415, 0]
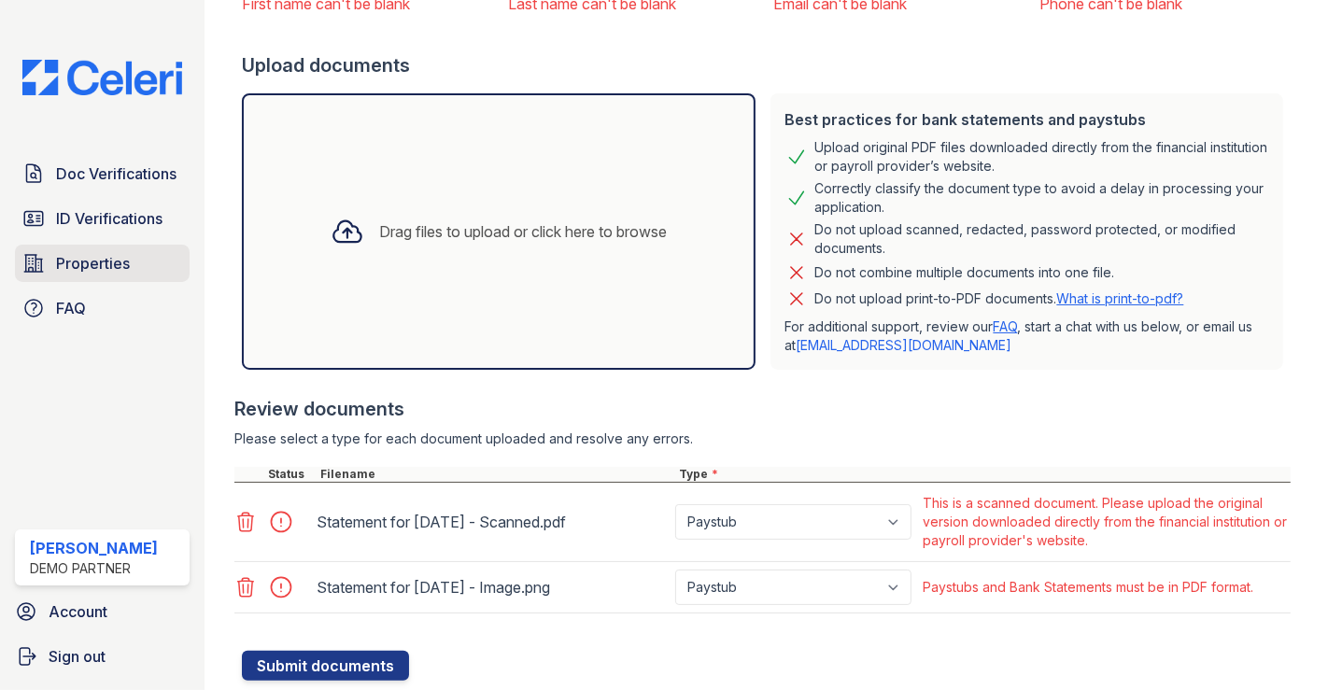
click at [147, 262] on link "Properties" at bounding box center [102, 263] width 175 height 37
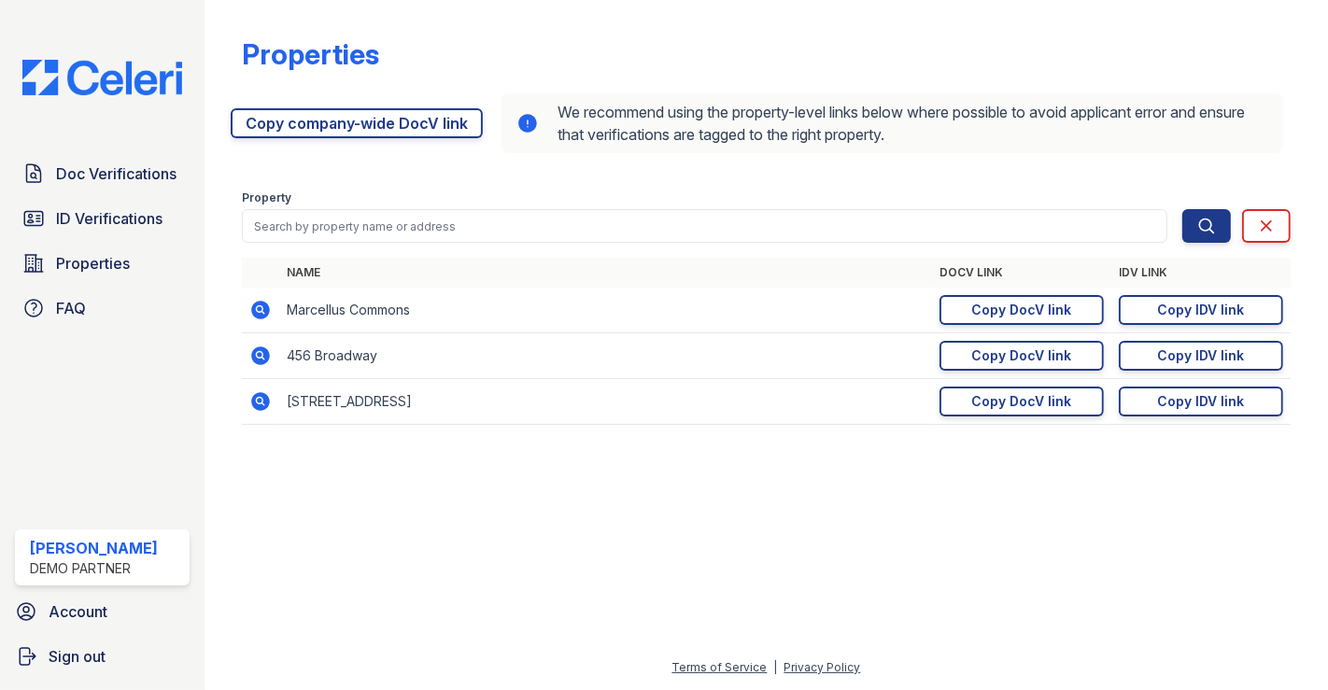
click at [264, 403] on icon at bounding box center [260, 401] width 19 height 19
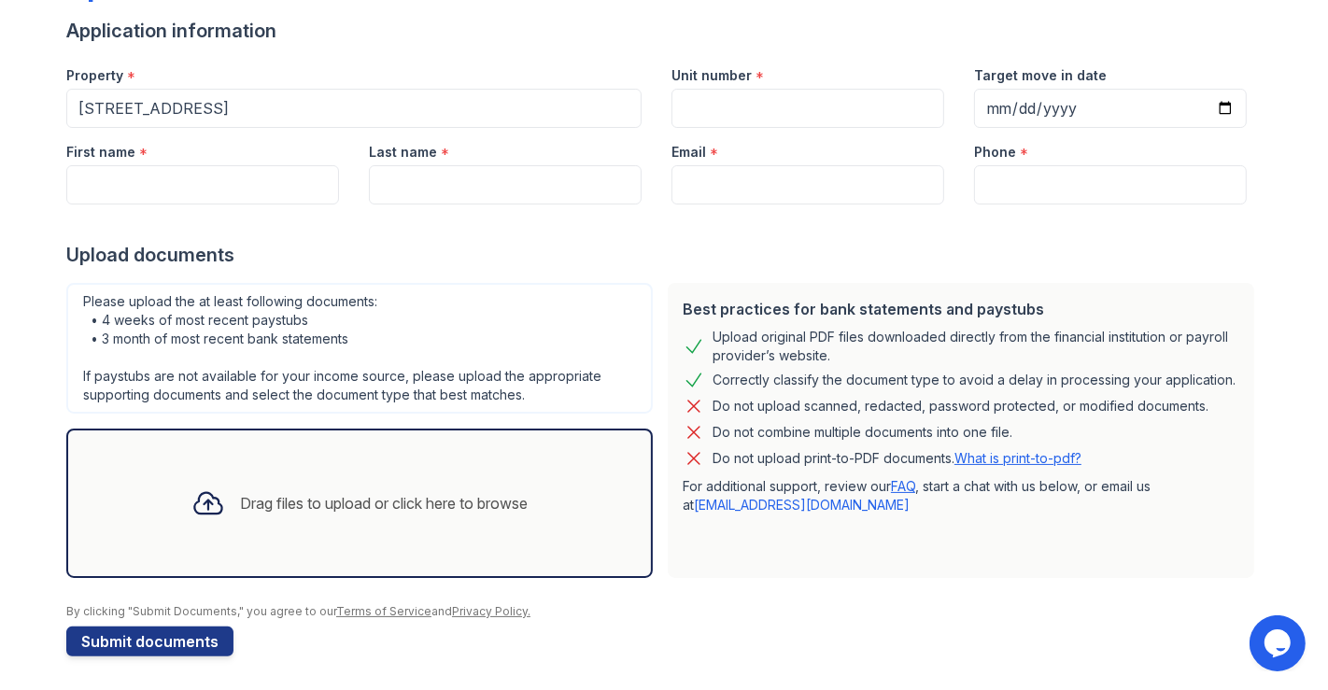
scroll to position [140, 0]
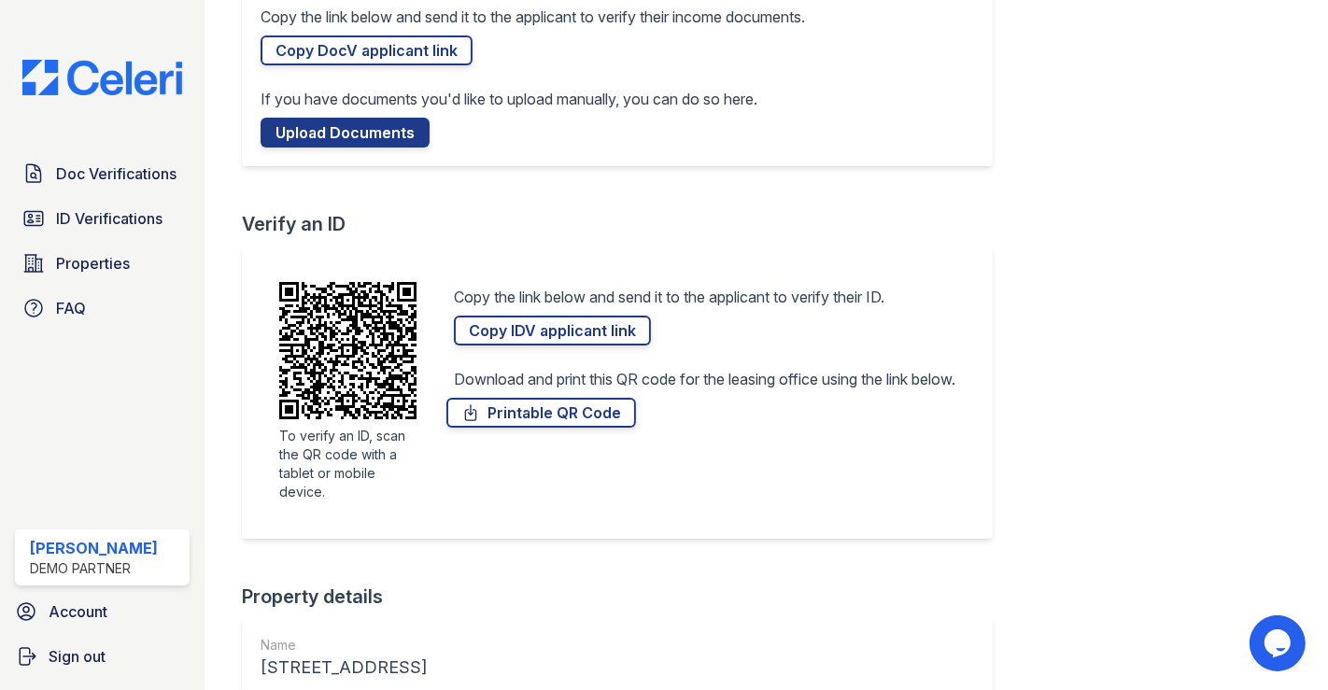
click at [552, 414] on link "Printable QR Code" at bounding box center [541, 413] width 190 height 30
click at [130, 212] on span "ID Verifications" at bounding box center [109, 218] width 106 height 22
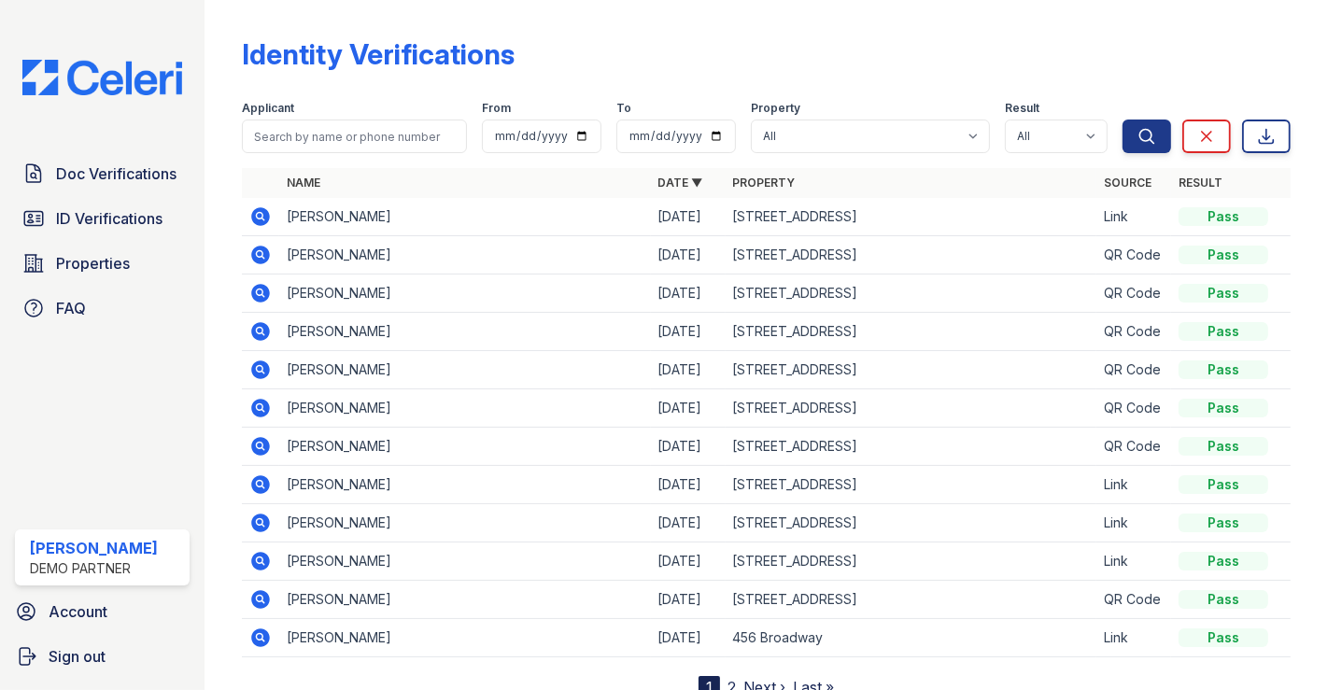
click at [262, 331] on icon at bounding box center [260, 331] width 22 height 22
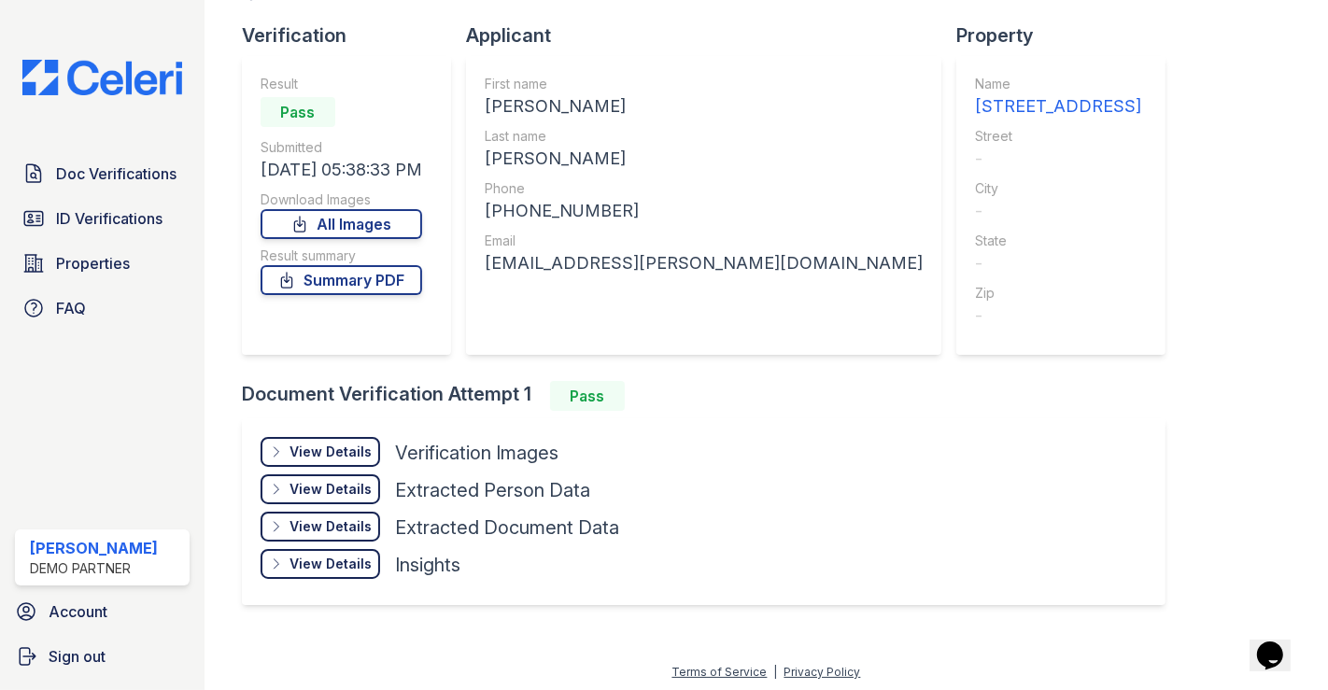
click at [328, 449] on div "View Details" at bounding box center [331, 452] width 82 height 19
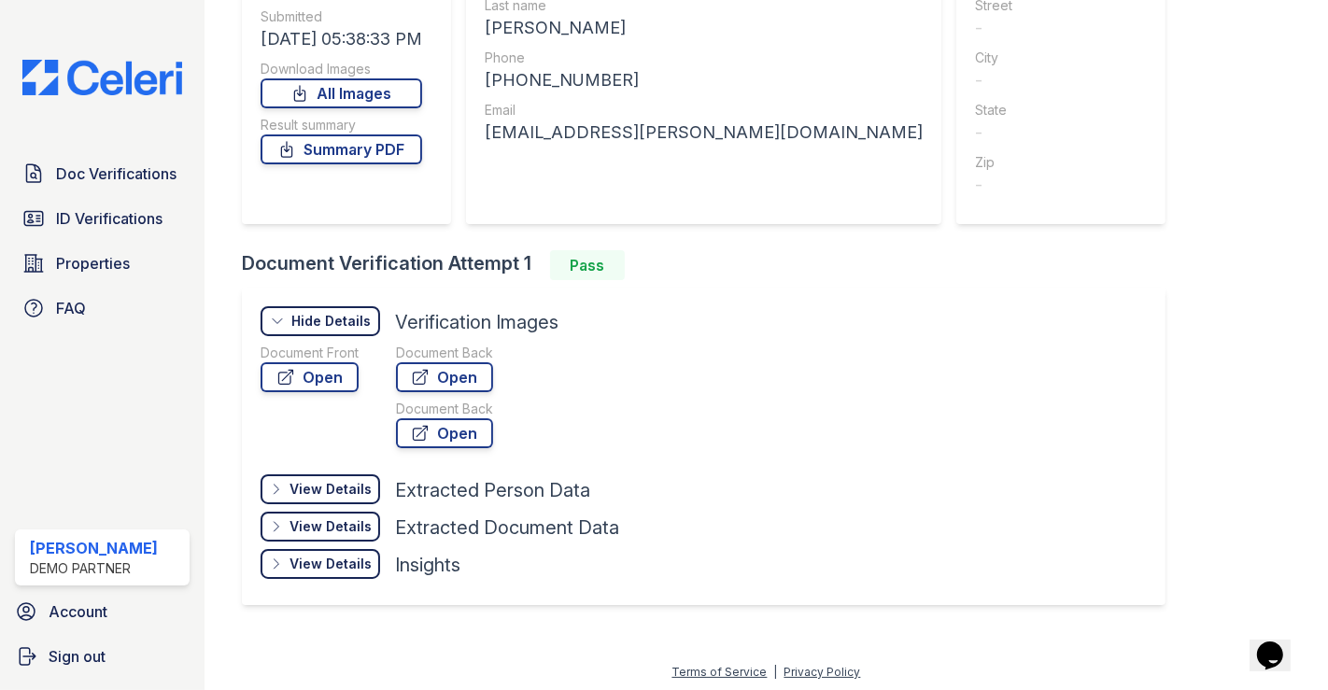
click at [316, 489] on div "View Details" at bounding box center [331, 489] width 82 height 19
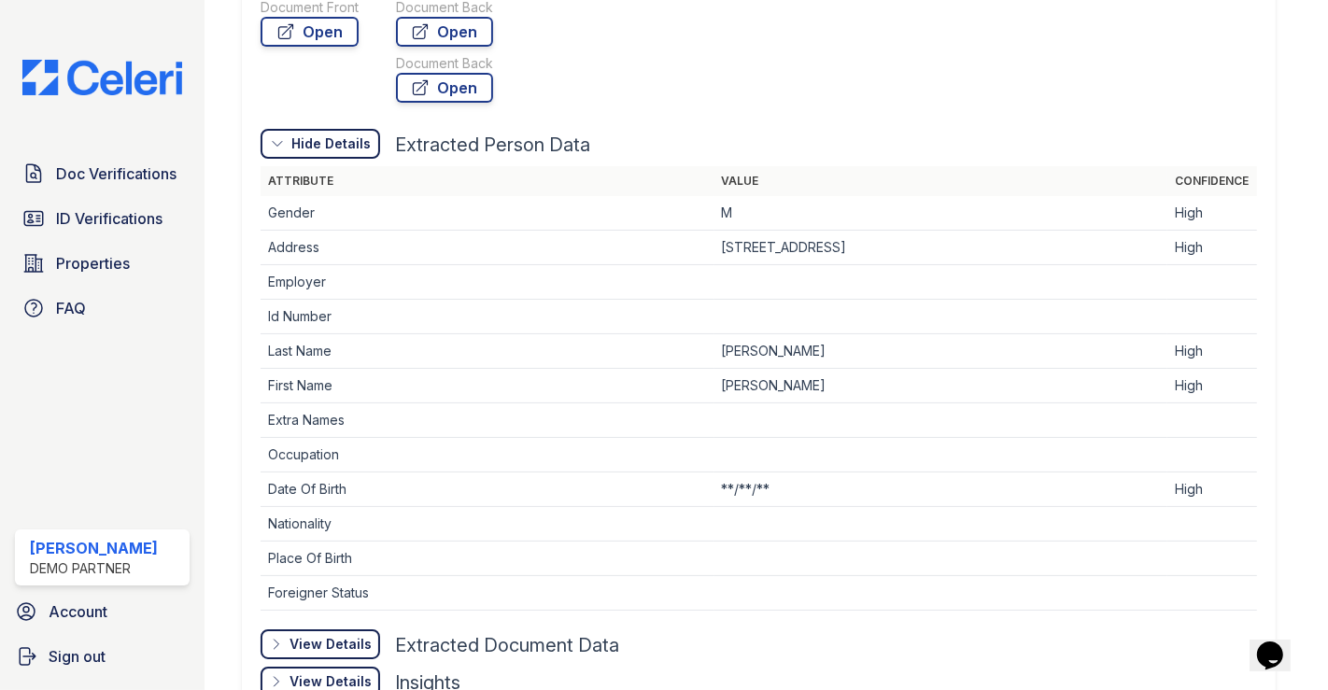
scroll to position [661, 0]
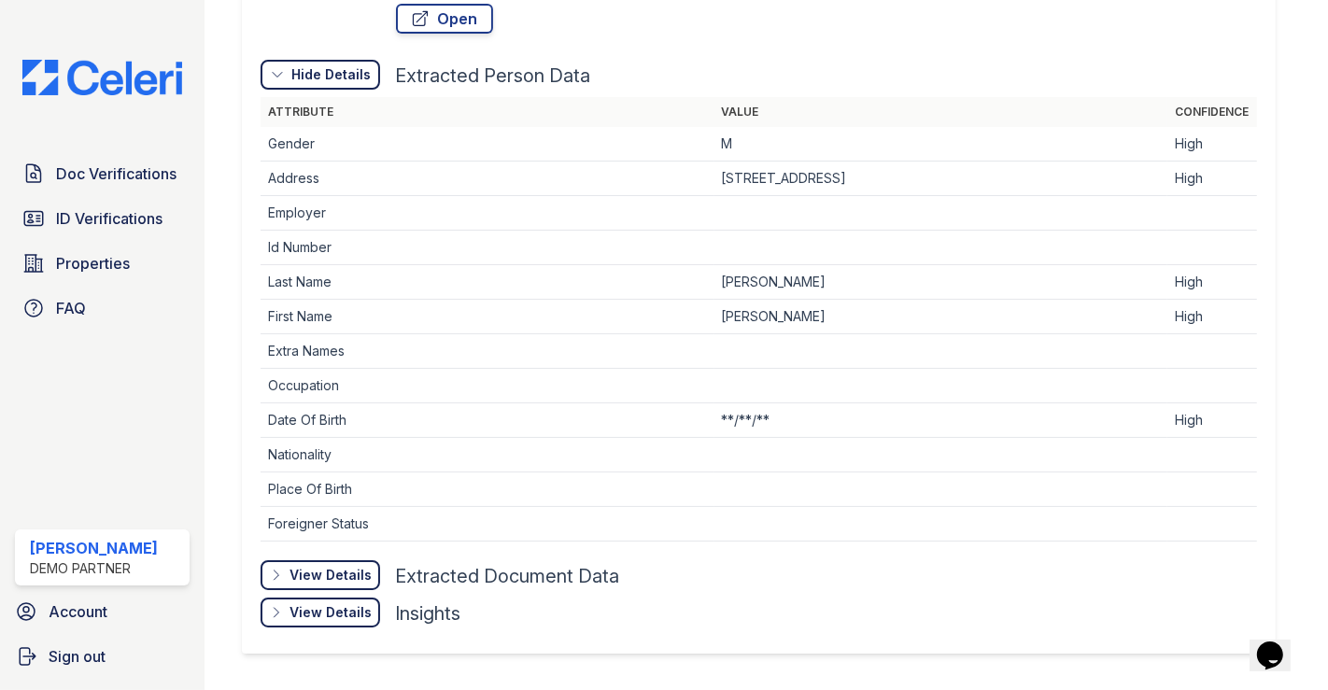
click at [312, 572] on div "View Details" at bounding box center [331, 575] width 82 height 19
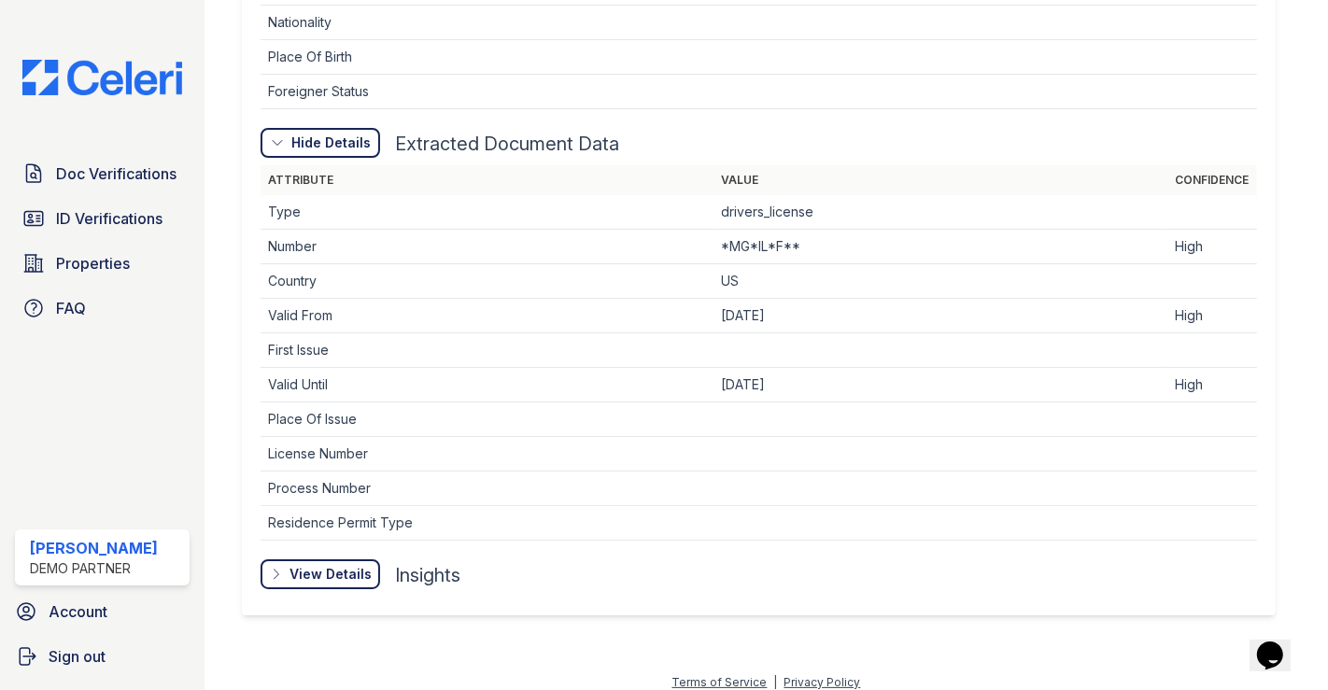
scroll to position [1098, 0]
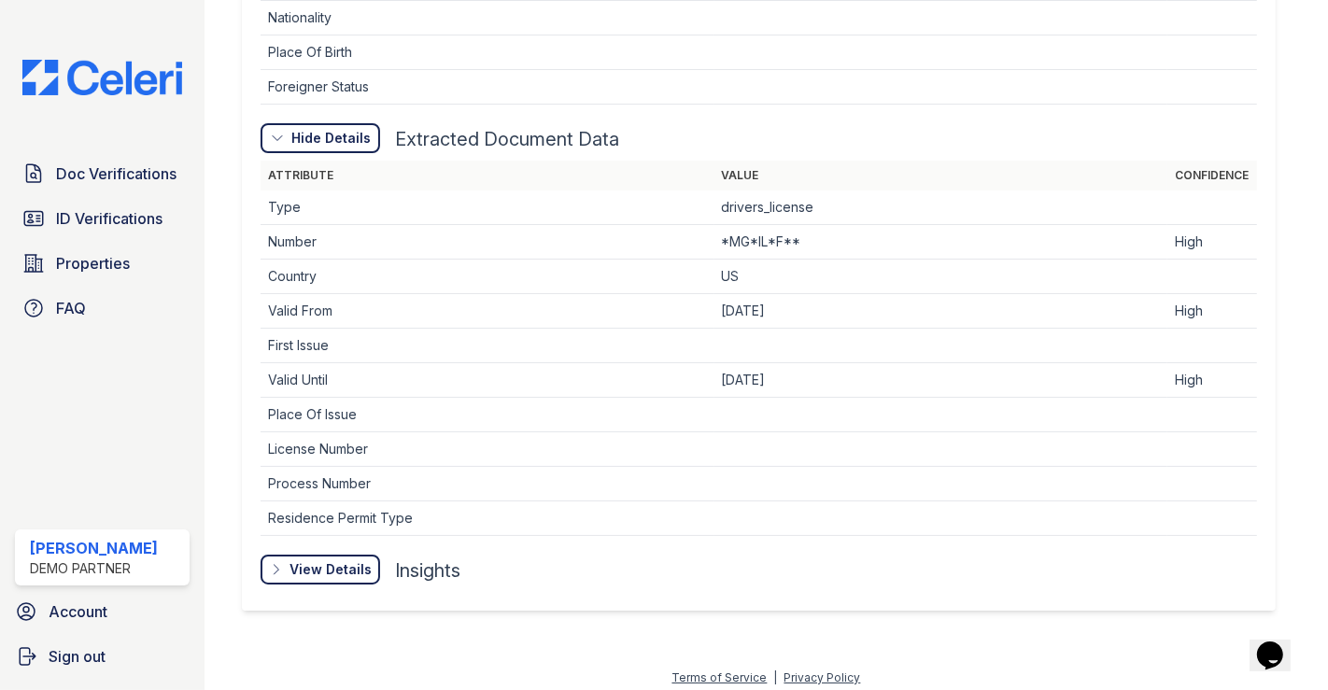
click at [0, 0] on div "View Details" at bounding box center [0, 0] width 0 height 0
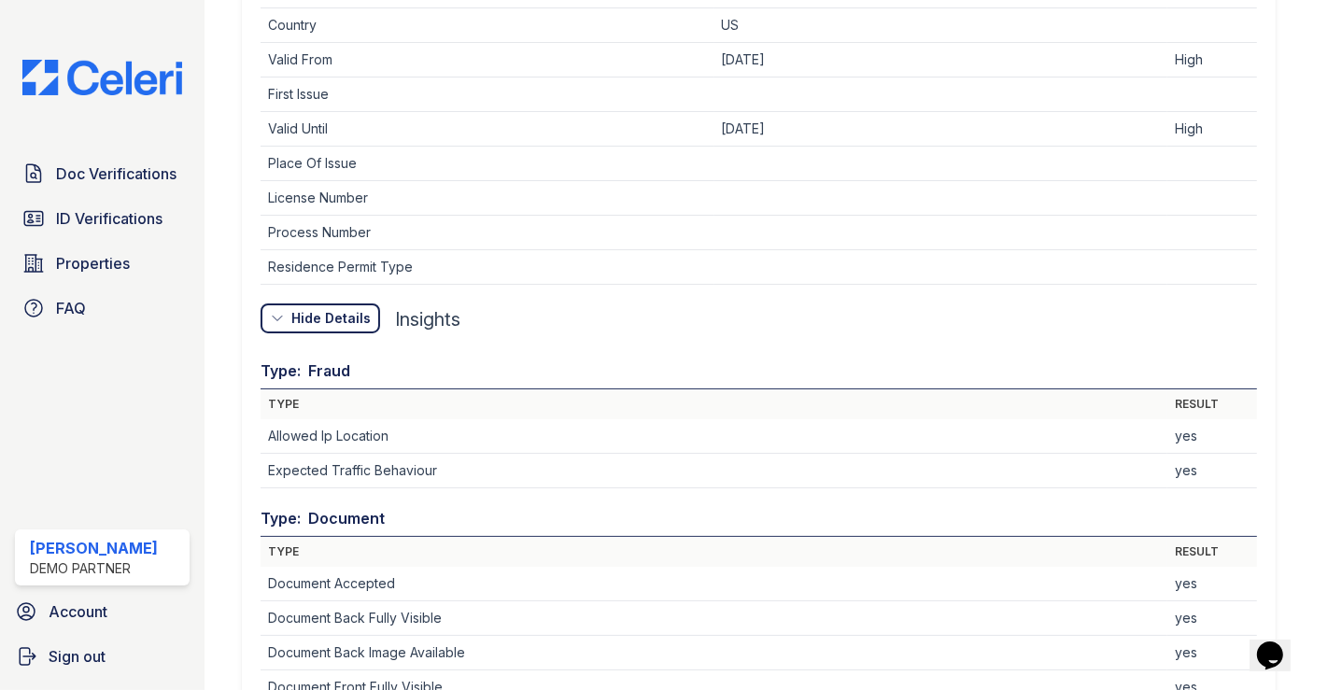
scroll to position [1349, 0]
